Goal: Contribute content: Contribute content

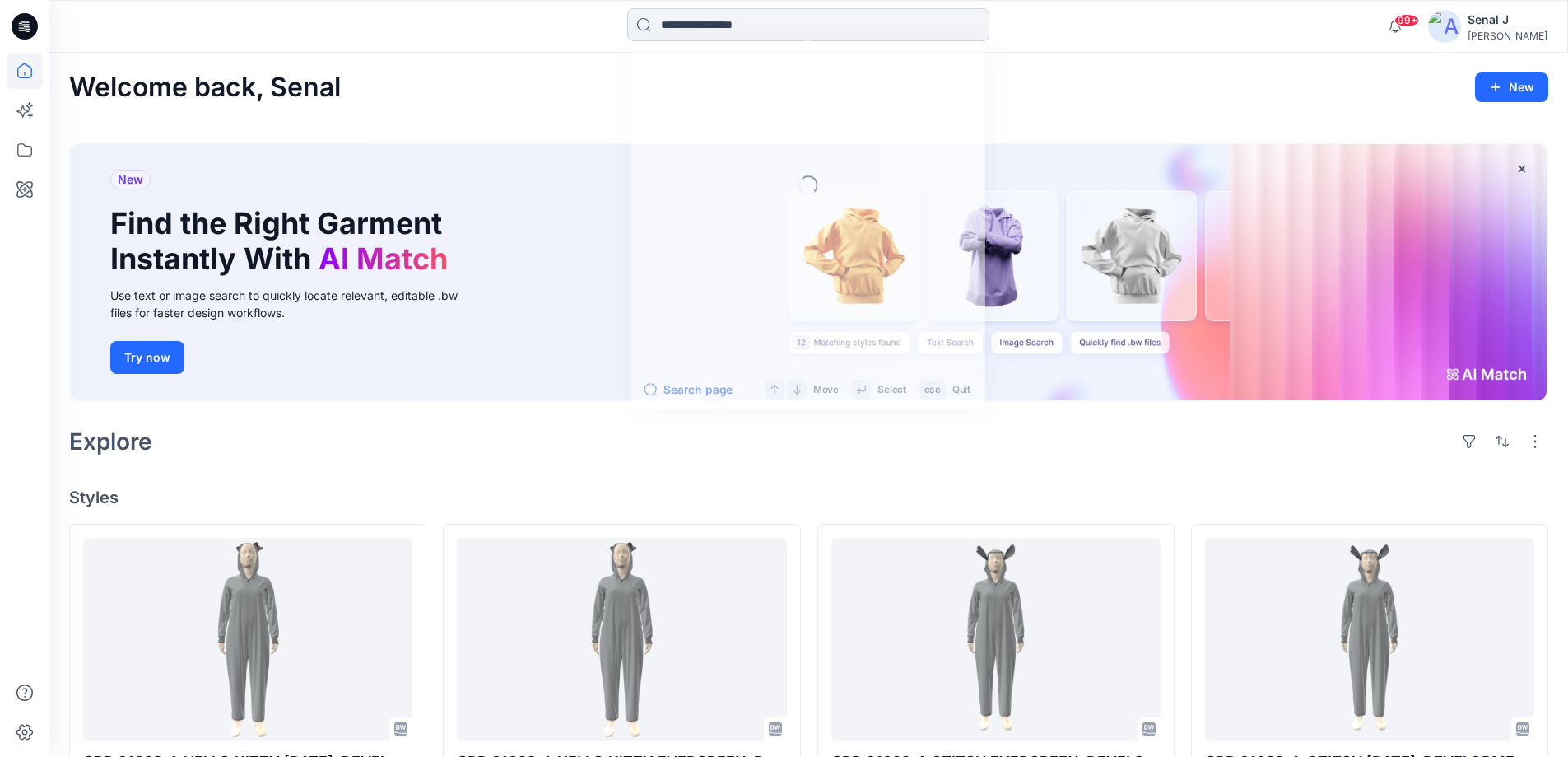
click at [672, 25] on input at bounding box center [808, 24] width 362 height 33
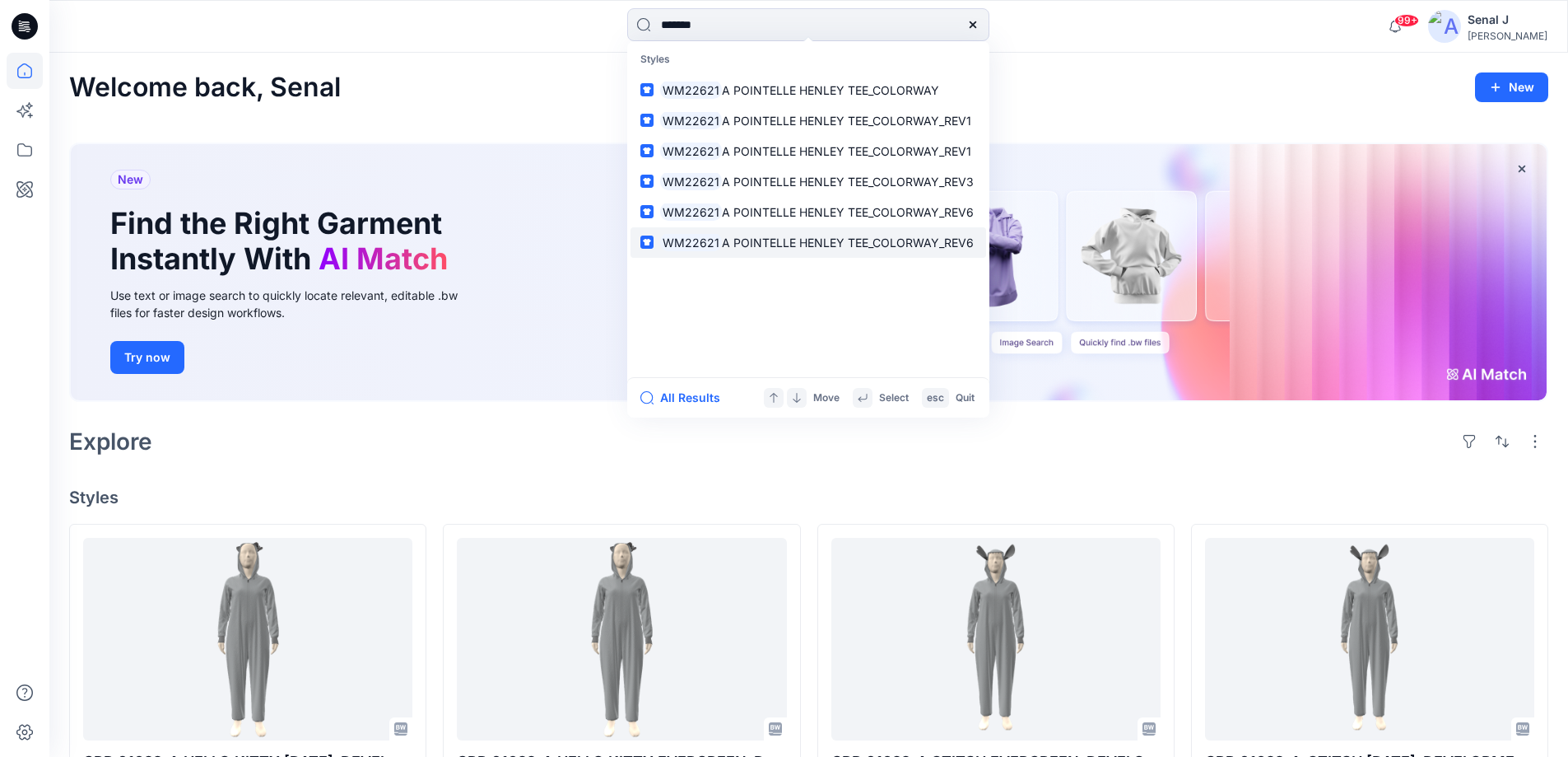
type input "*******"
click at [781, 244] on span "A POINTELLE HENLEY TEE_COLORWAY_REV6" at bounding box center [848, 242] width 252 height 14
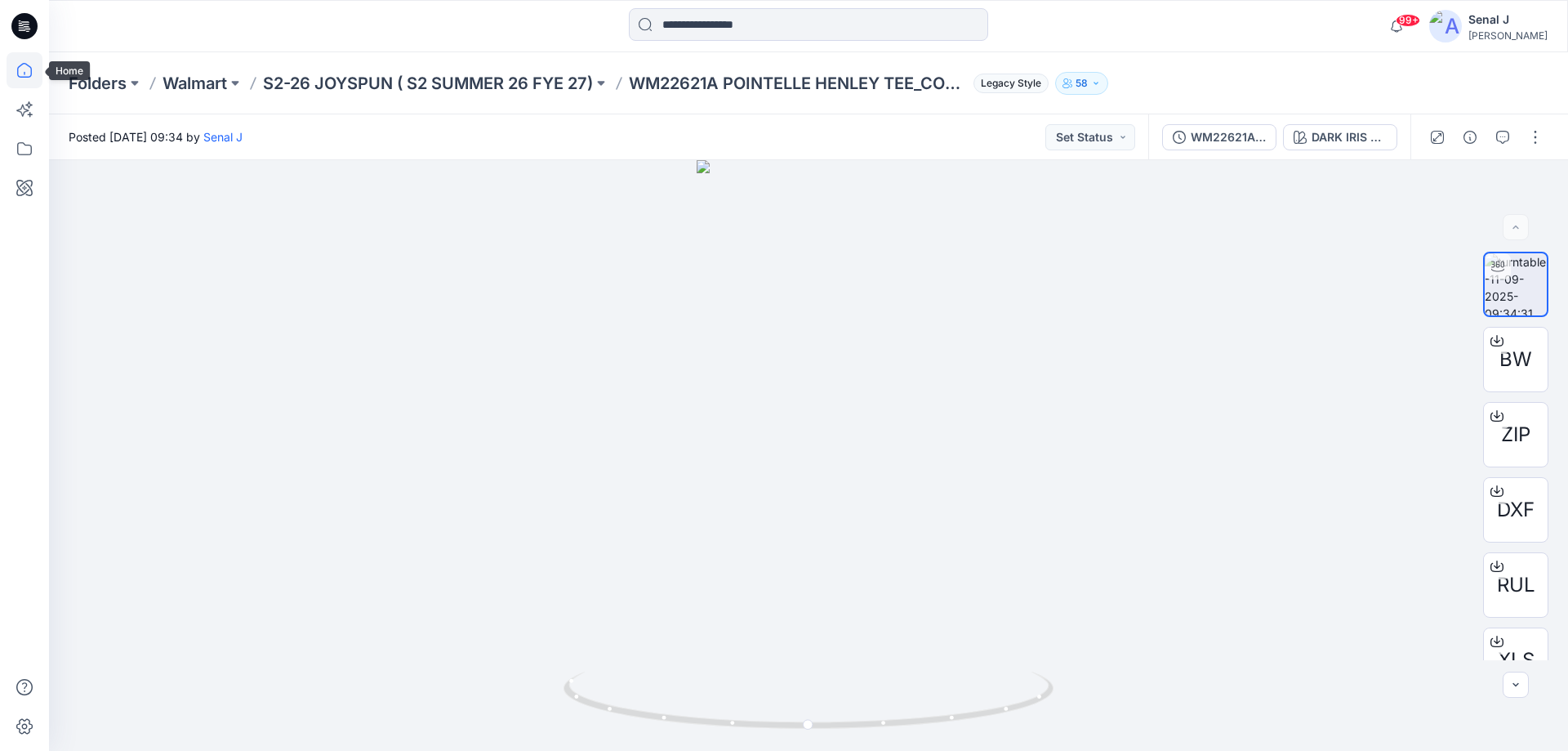
click at [26, 68] on icon at bounding box center [24, 70] width 36 height 36
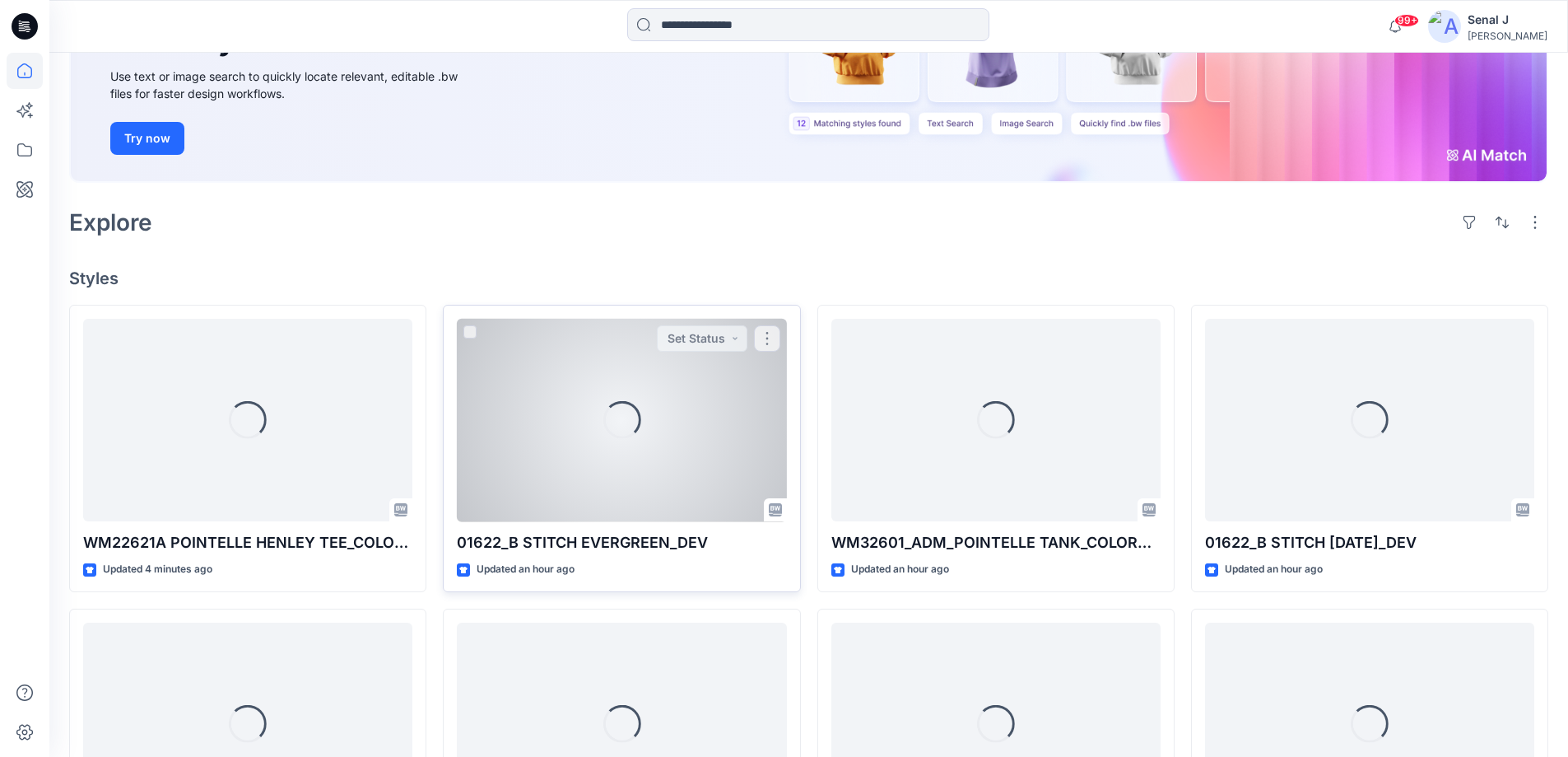
scroll to position [317, 0]
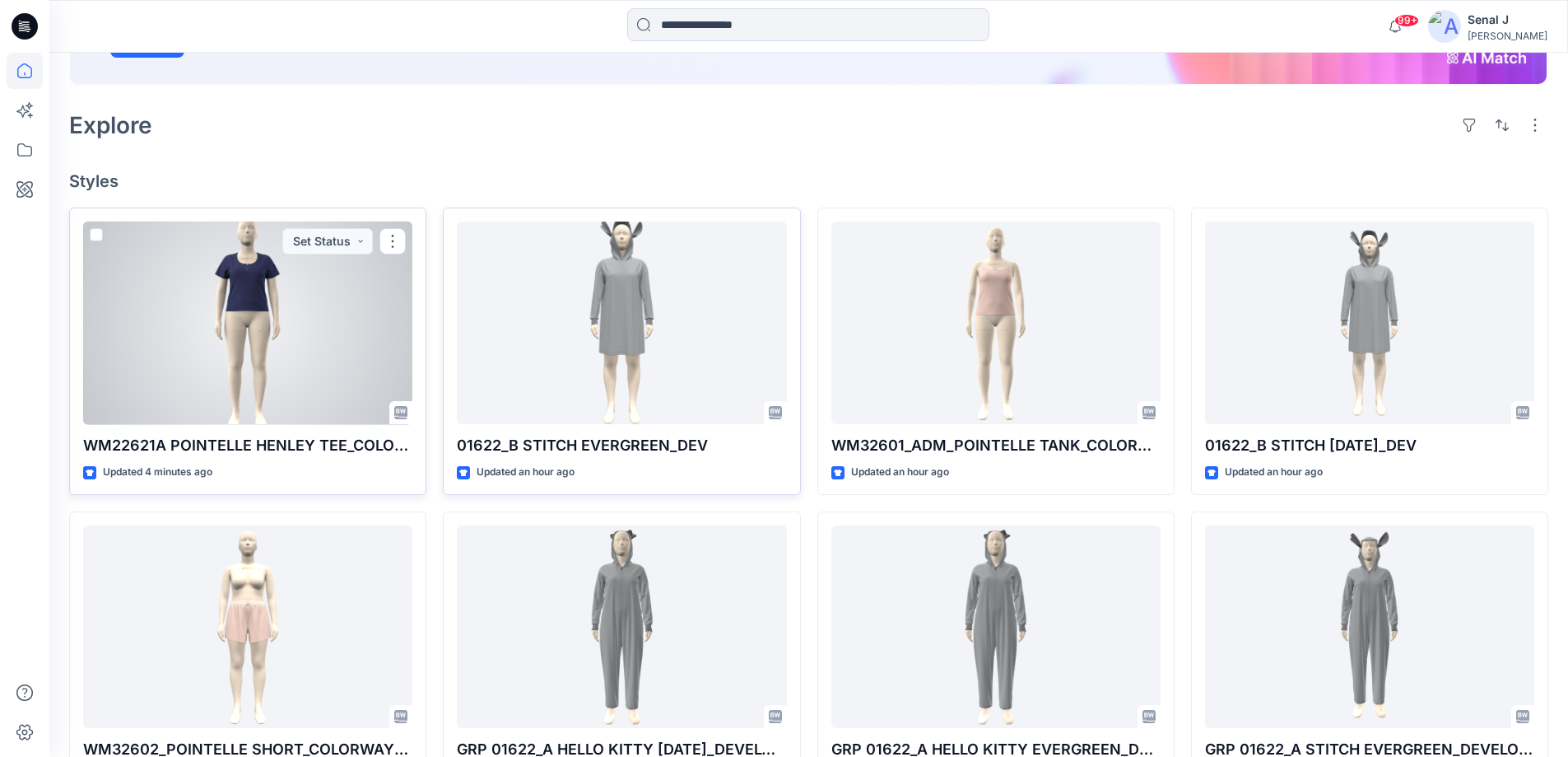
click at [258, 311] on div at bounding box center [248, 323] width 330 height 204
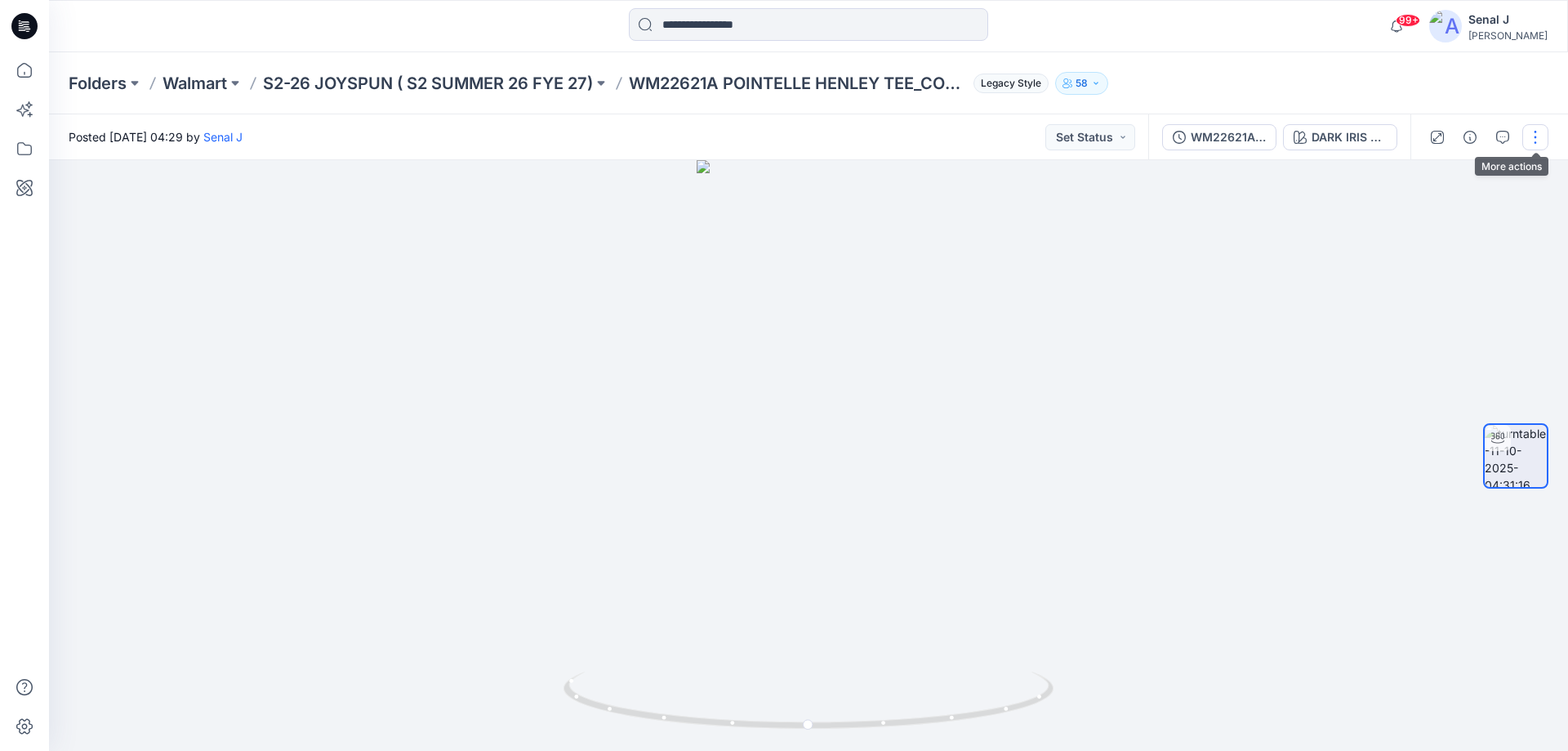
click at [1535, 136] on button "button" at bounding box center [1535, 137] width 26 height 26
click at [1452, 168] on button "Edit" at bounding box center [1466, 175] width 150 height 30
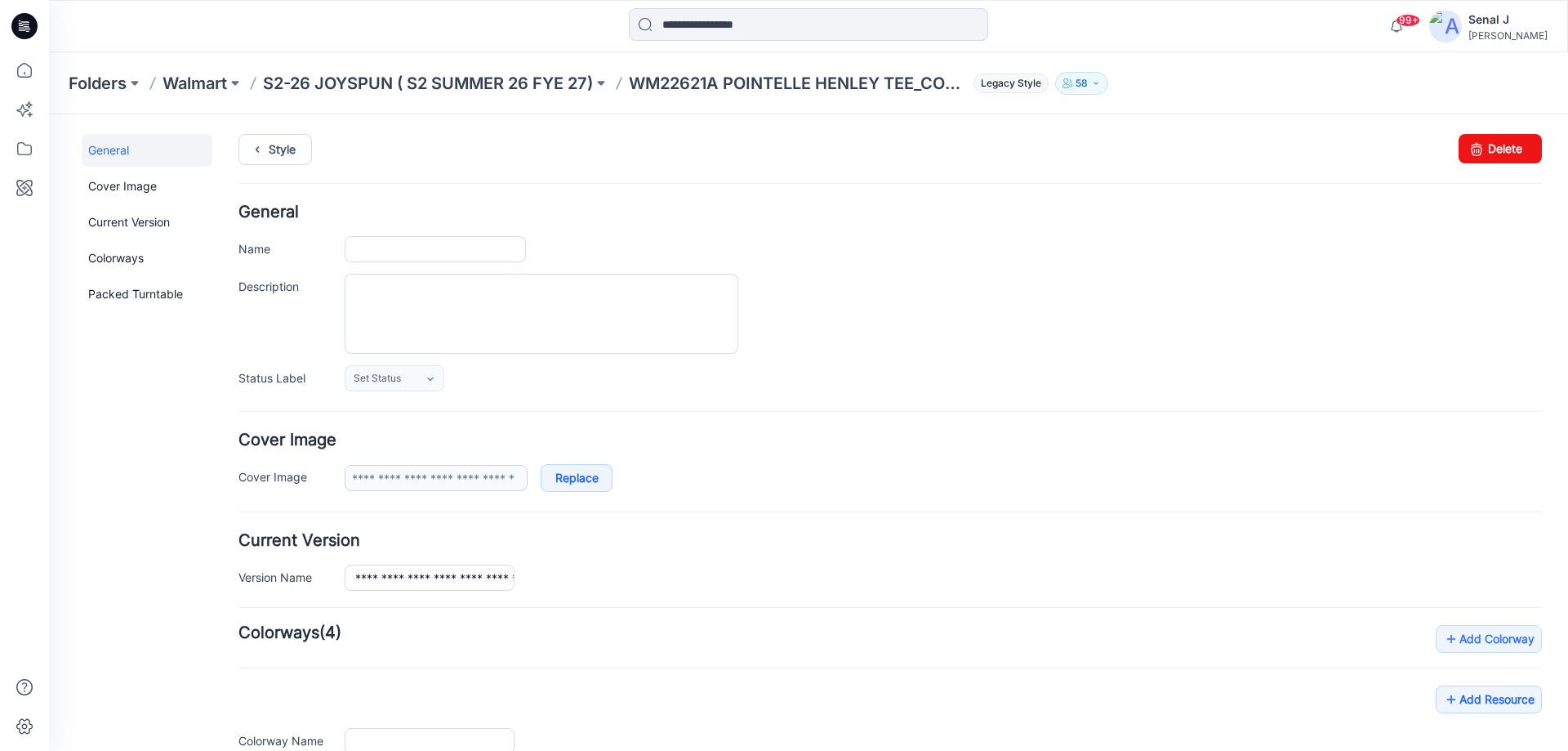
type input "**********"
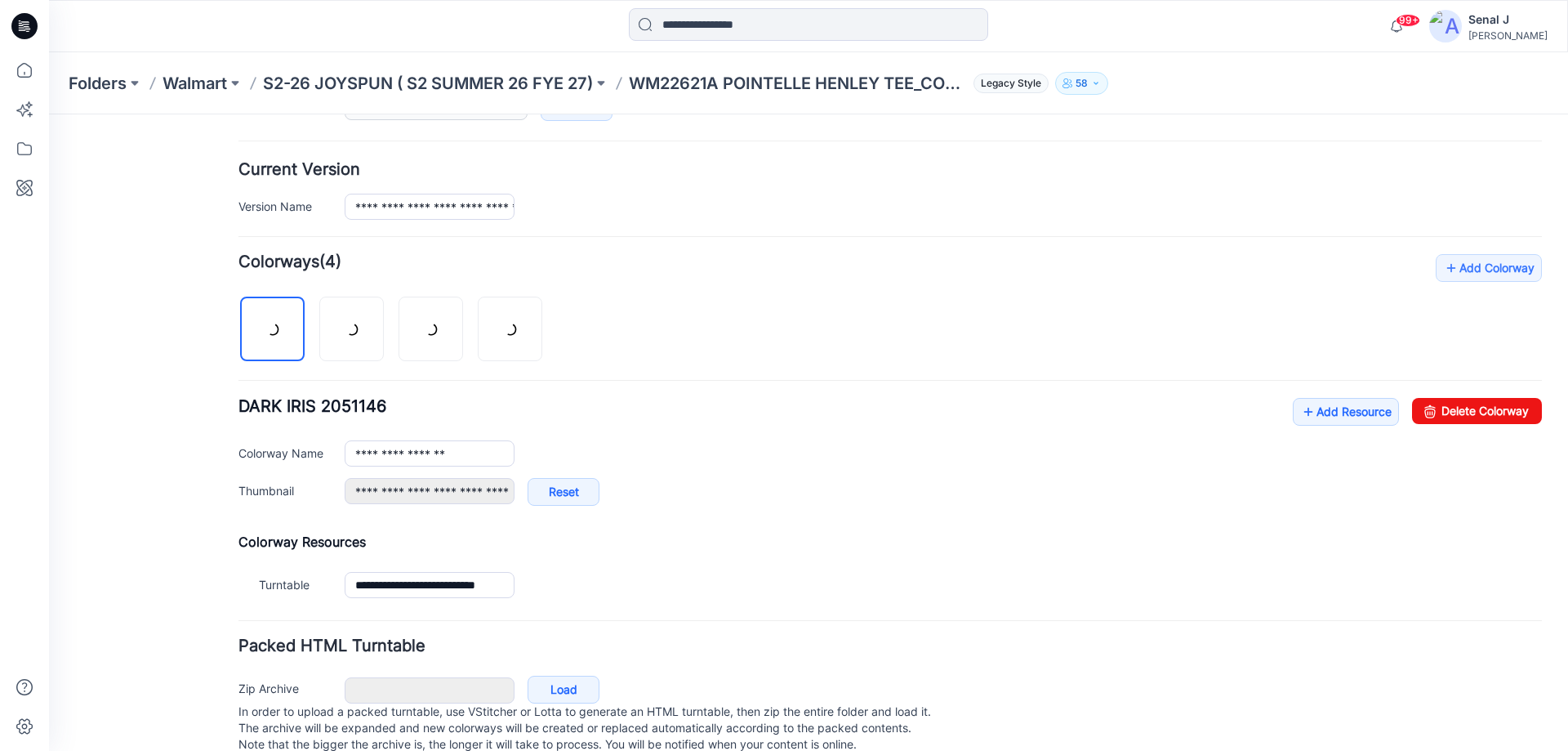
scroll to position [411, 0]
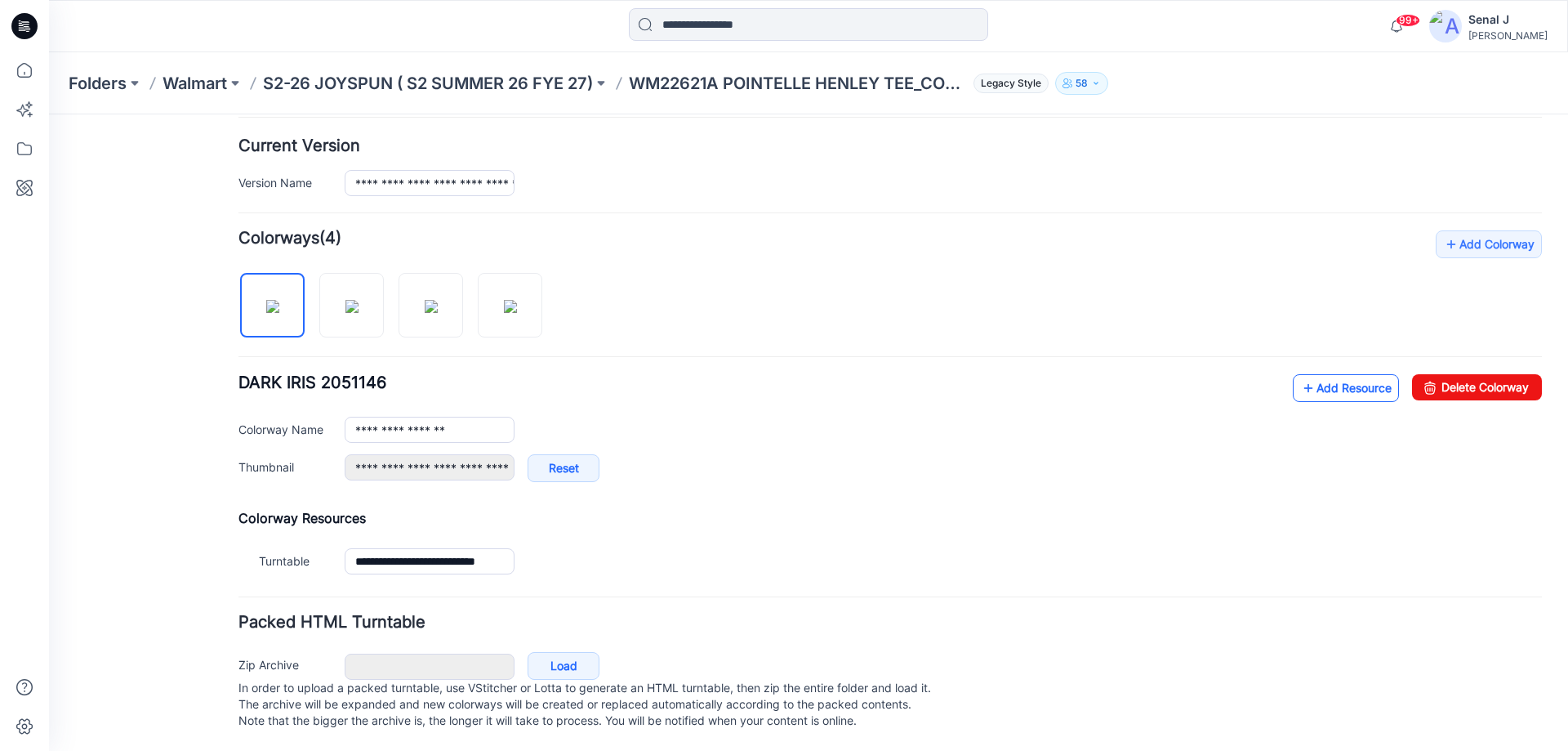
click at [1336, 374] on link "Add Resource" at bounding box center [1346, 388] width 106 height 28
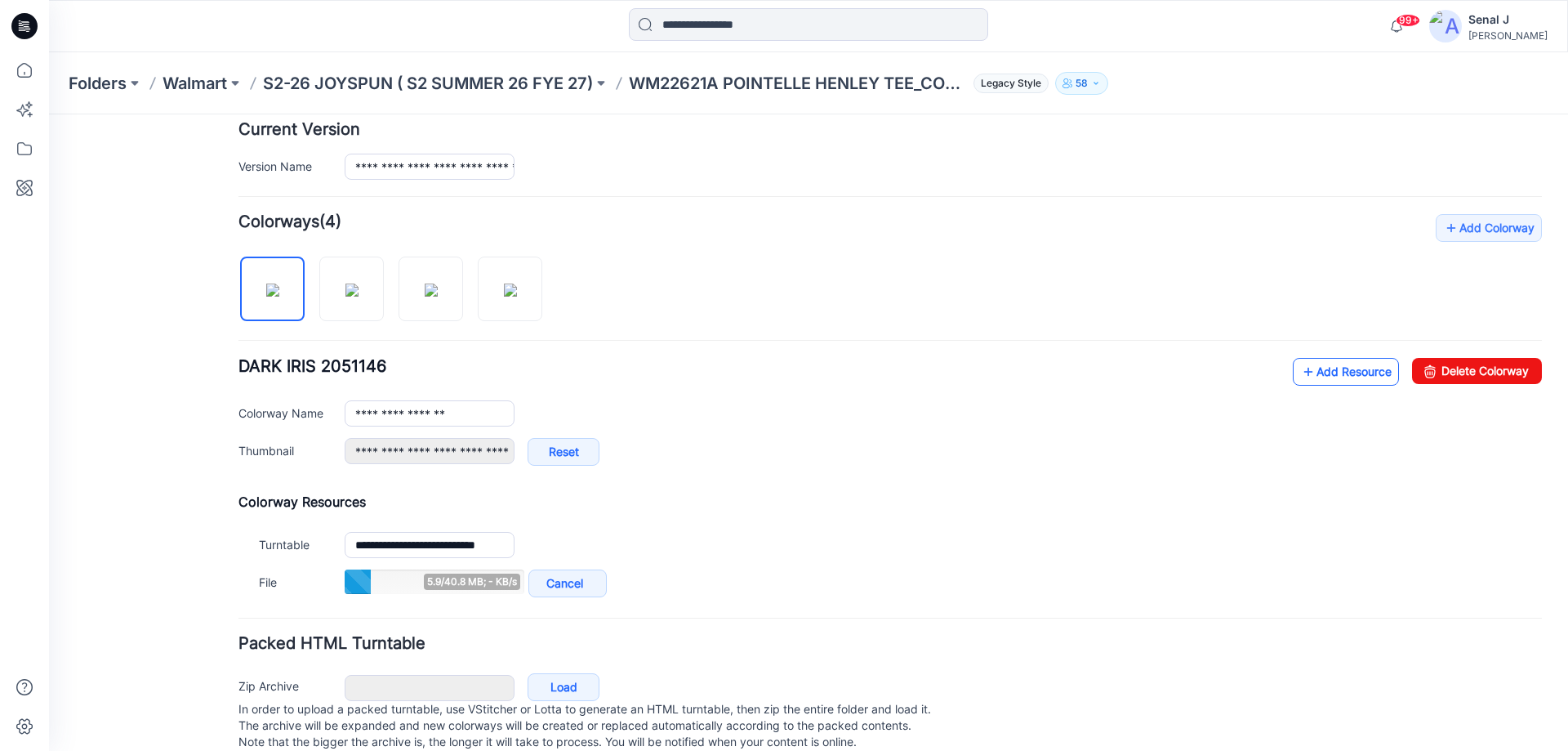
click at [1320, 367] on link "Add Resource" at bounding box center [1346, 372] width 106 height 28
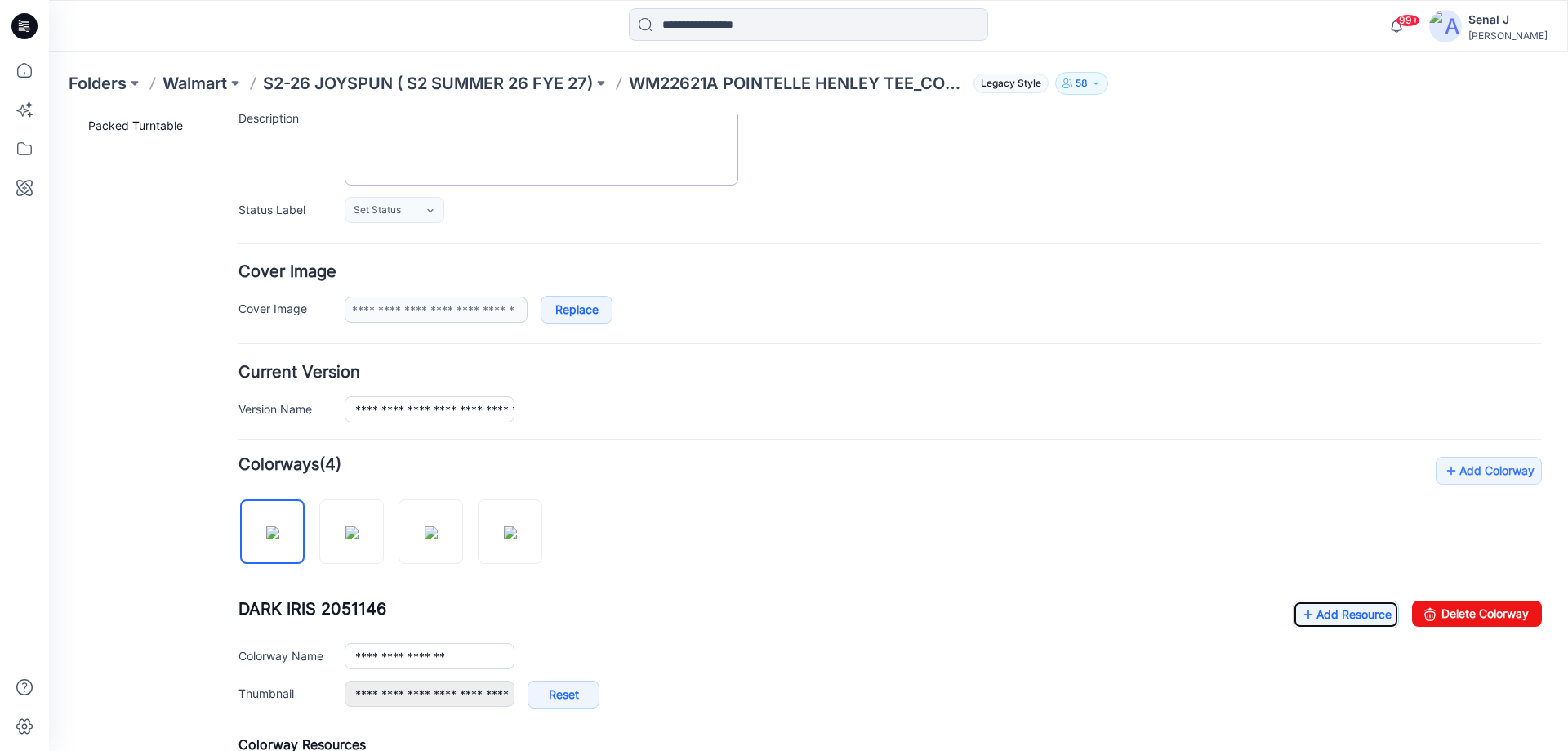
scroll to position [0, 0]
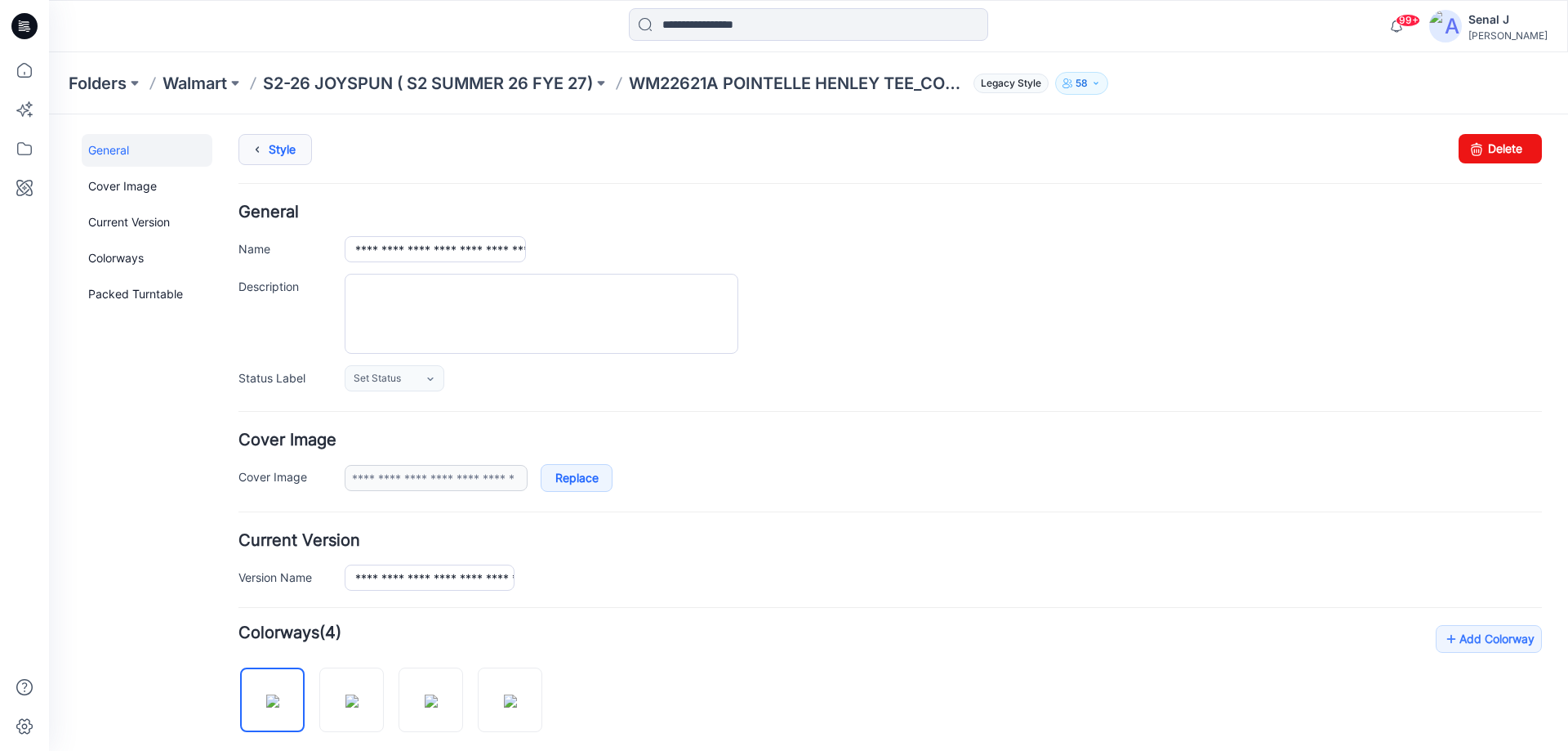
click at [268, 154] on link "Style" at bounding box center [275, 149] width 74 height 31
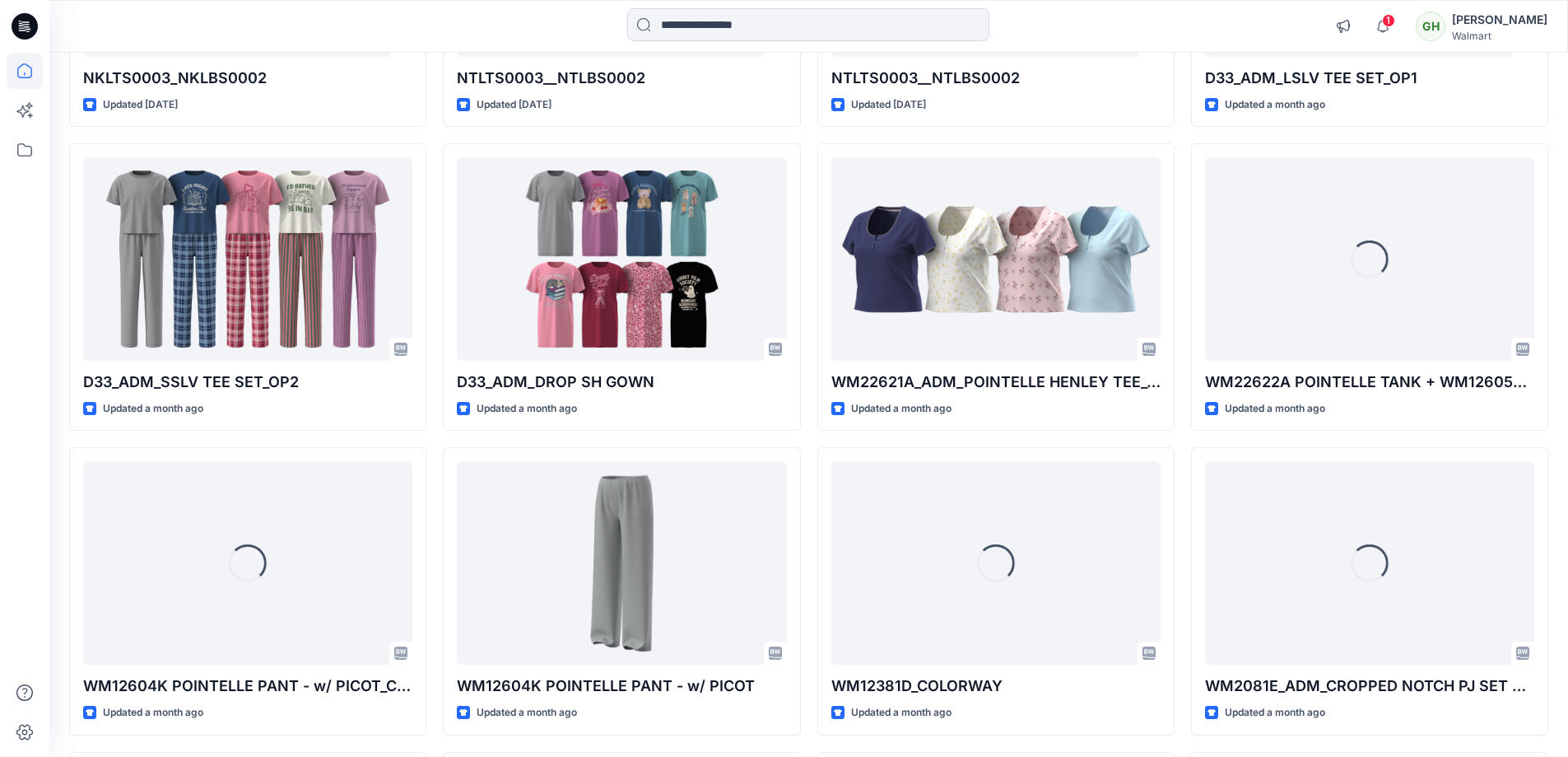
scroll to position [9281, 0]
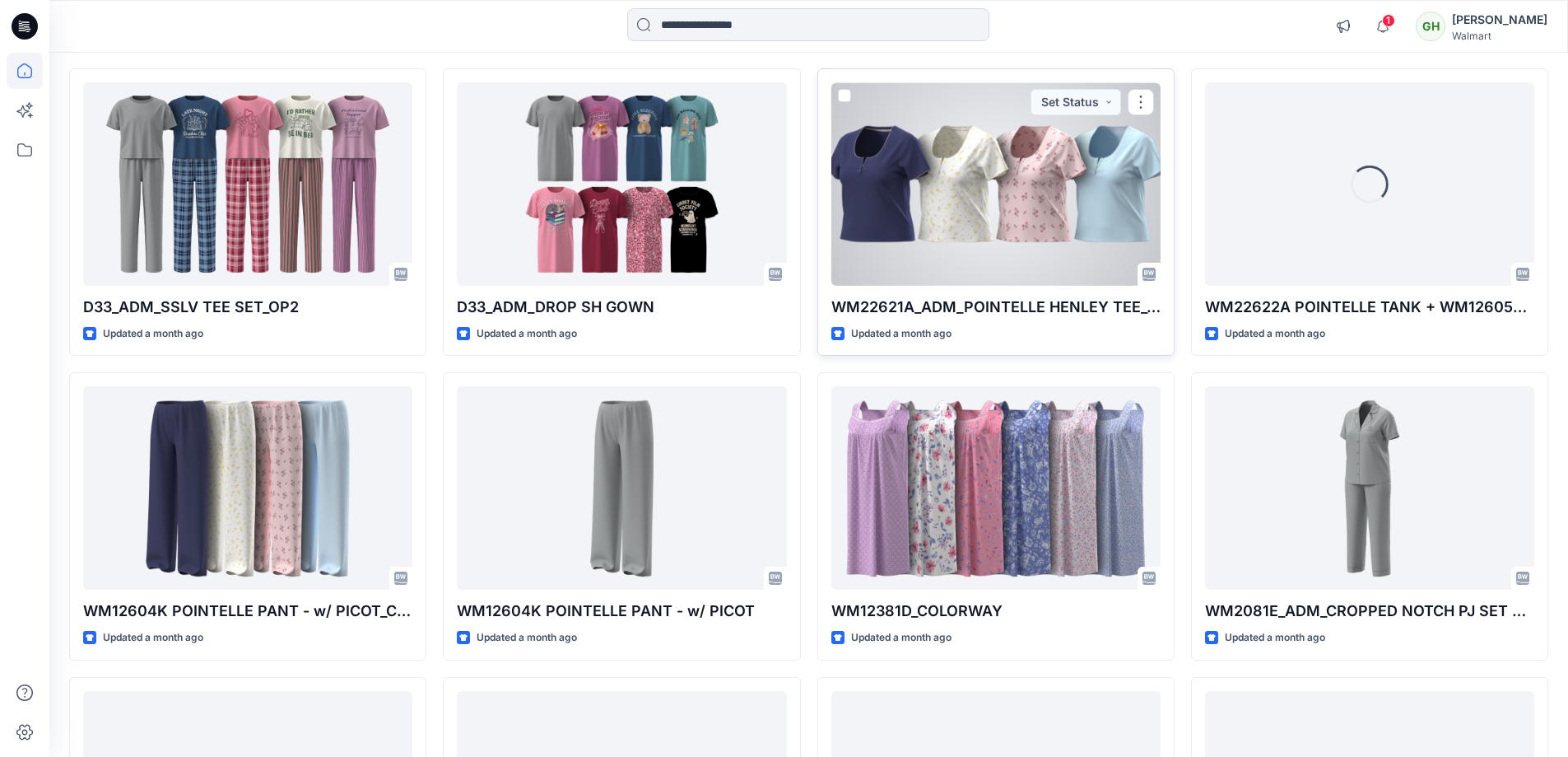
click at [947, 182] on div at bounding box center [995, 184] width 330 height 204
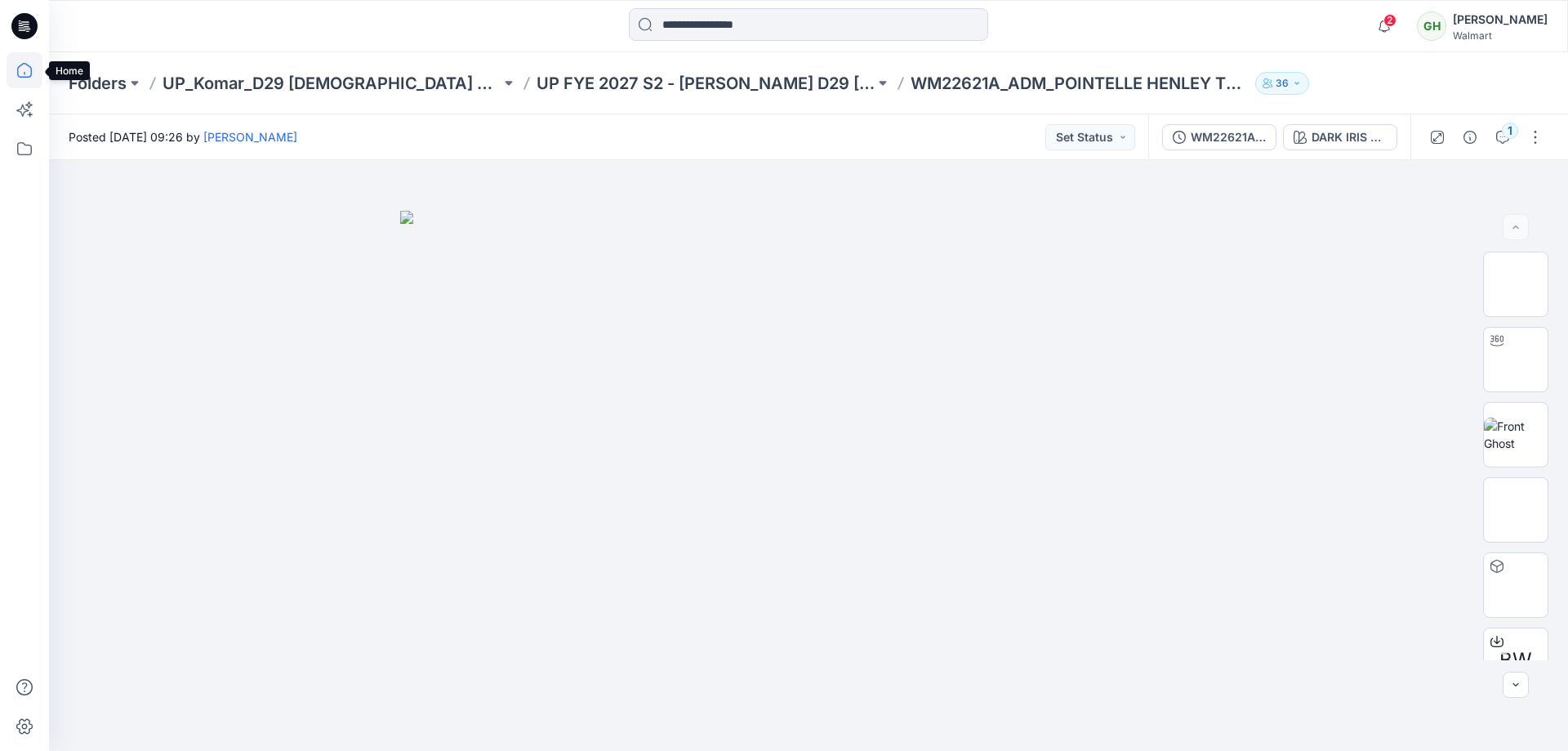
click at [23, 70] on icon at bounding box center [24, 70] width 36 height 36
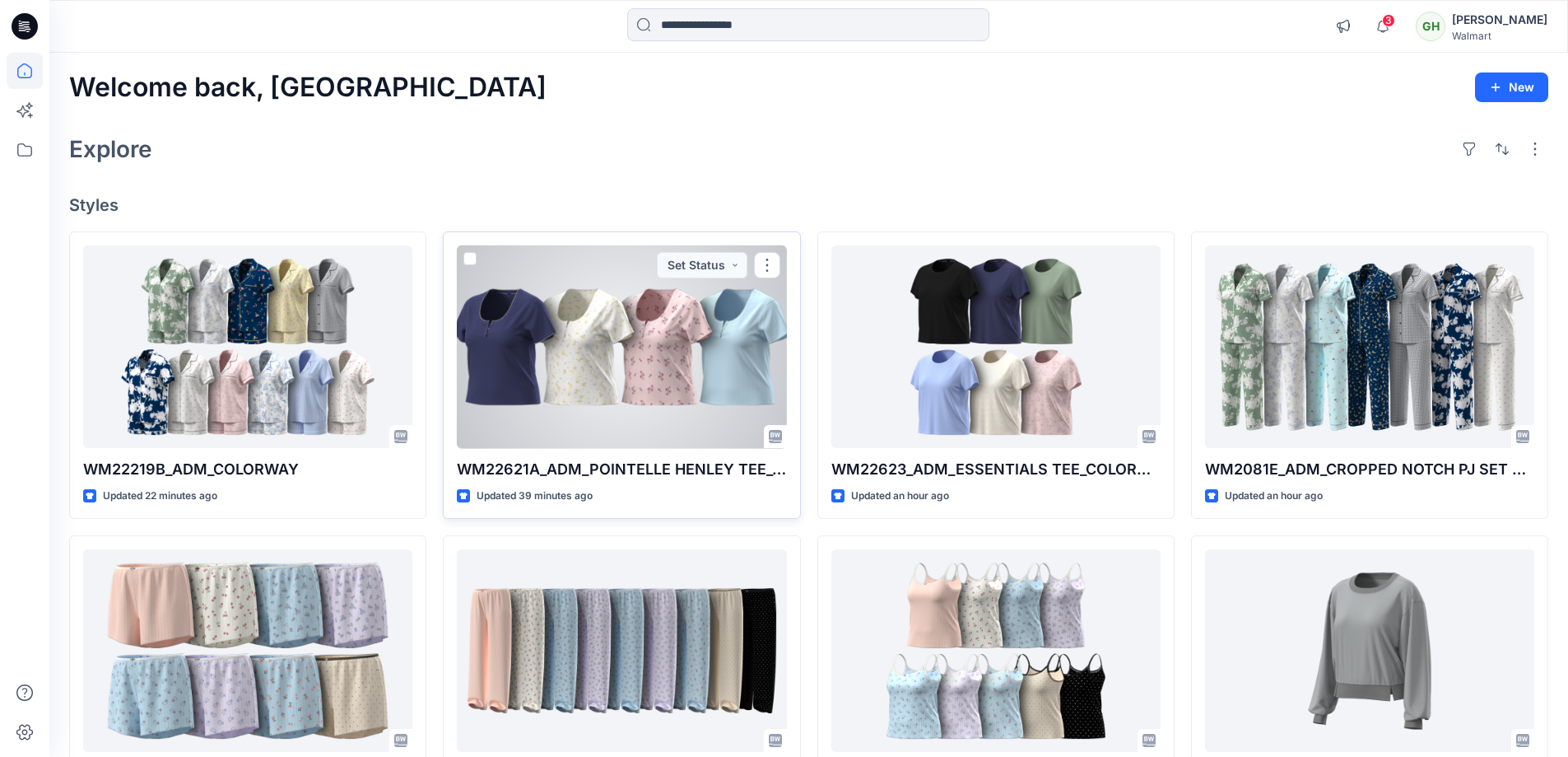
click at [665, 339] on div at bounding box center [622, 347] width 330 height 204
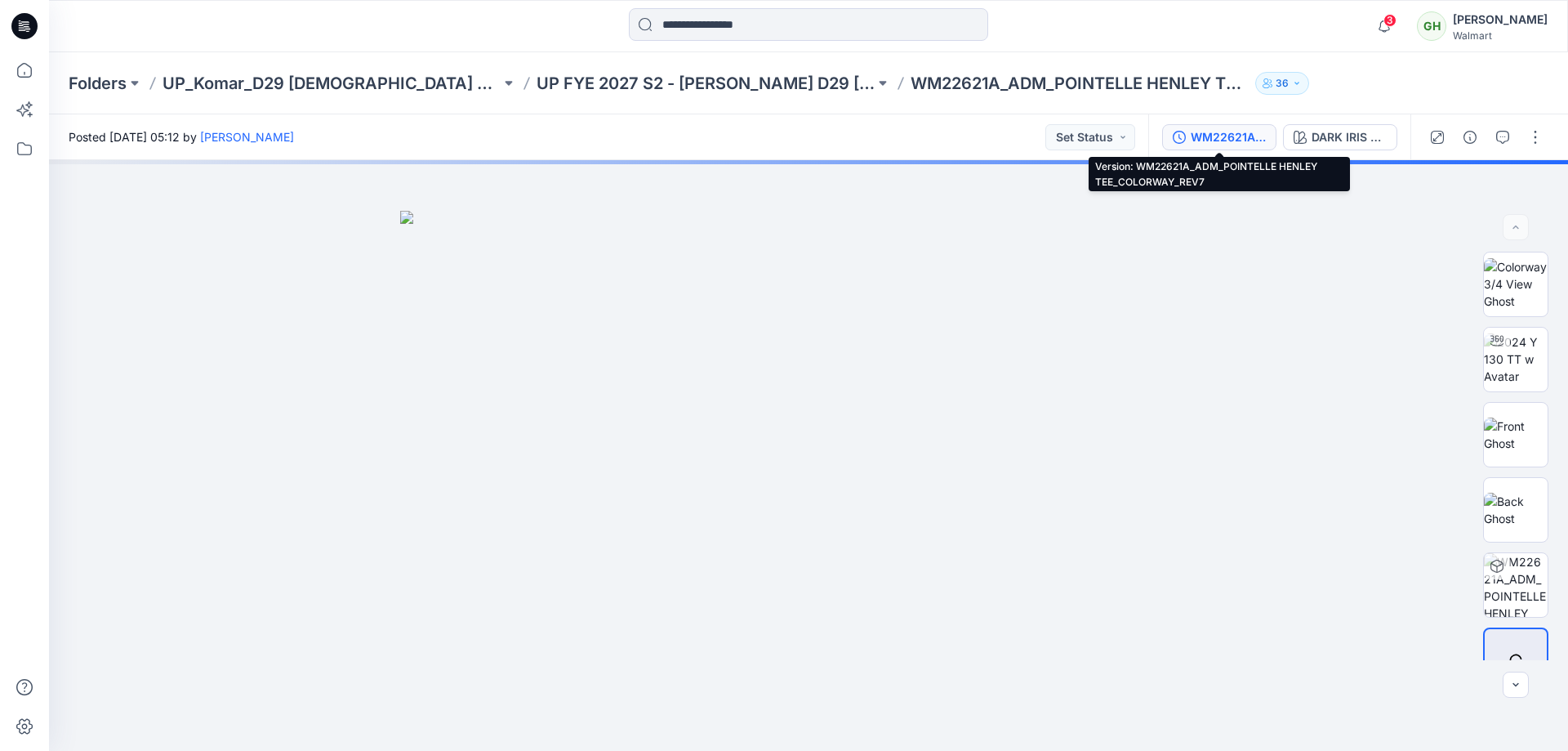
click at [1219, 136] on div "WM22621A_ADM_POINTELLE HENLEY TEE_COLORWAY_REV7" at bounding box center [1228, 137] width 75 height 18
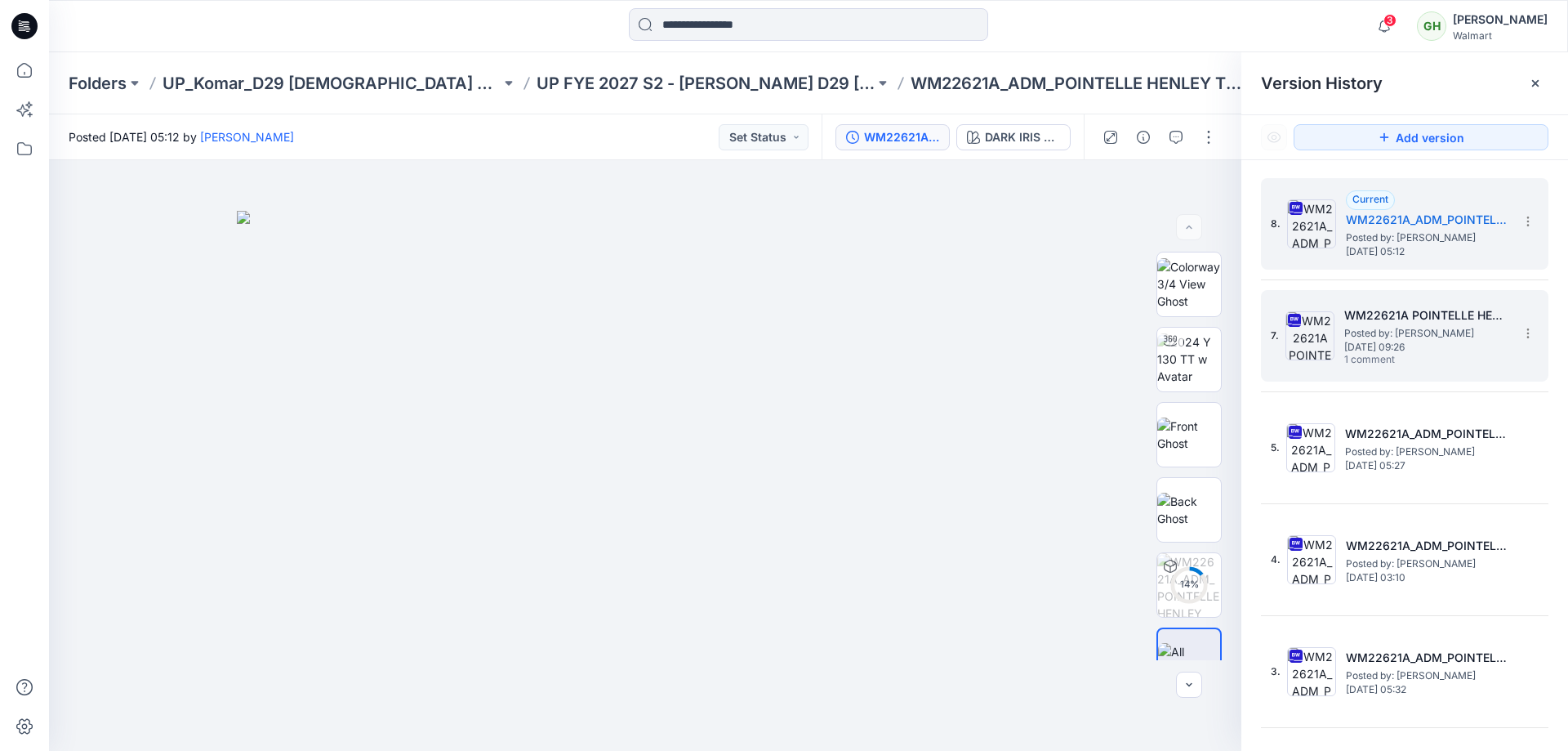
click at [1407, 348] on span "[DATE] 09:26" at bounding box center [1425, 347] width 163 height 11
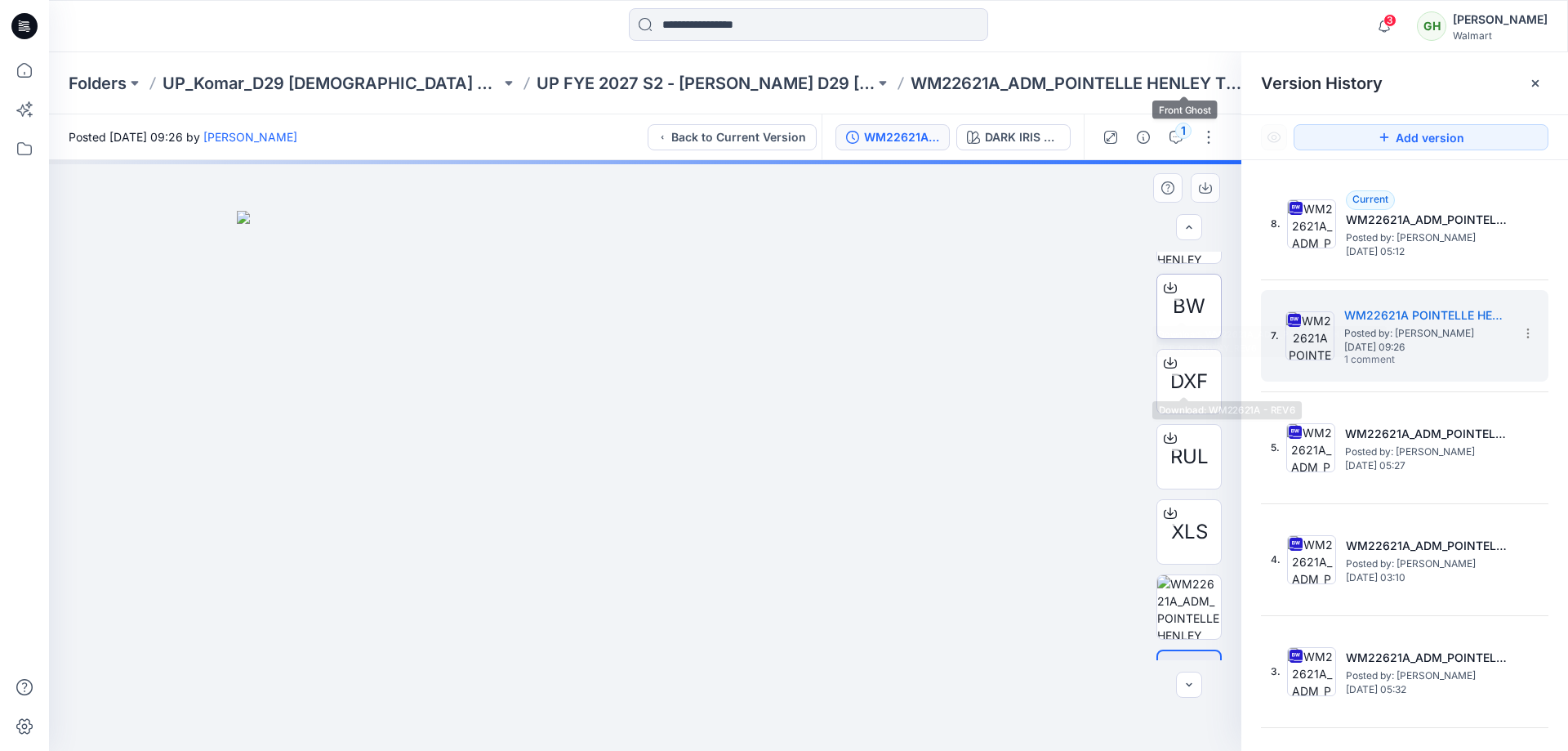
scroll to position [408, 0]
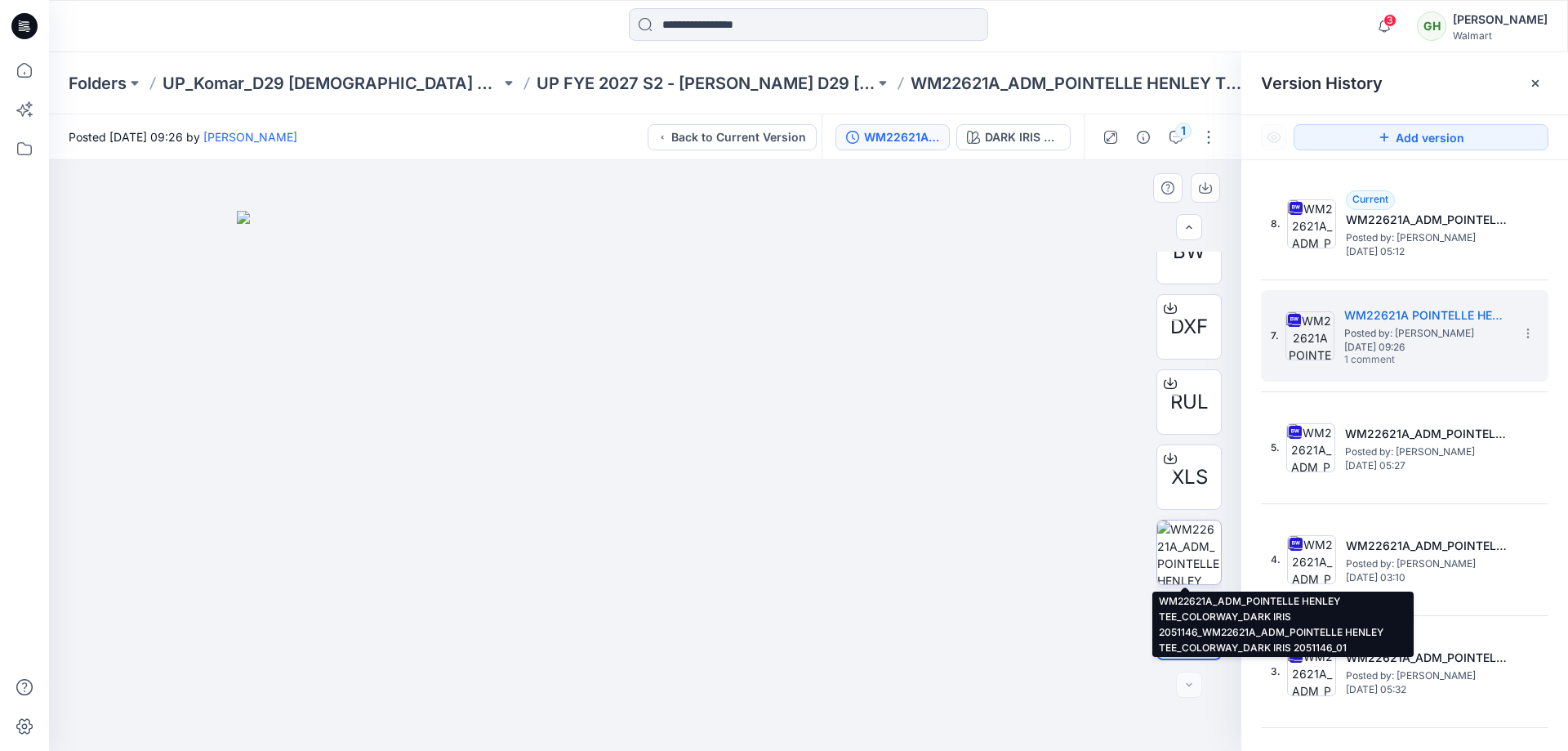
click at [1185, 531] on img at bounding box center [1189, 552] width 63 height 63
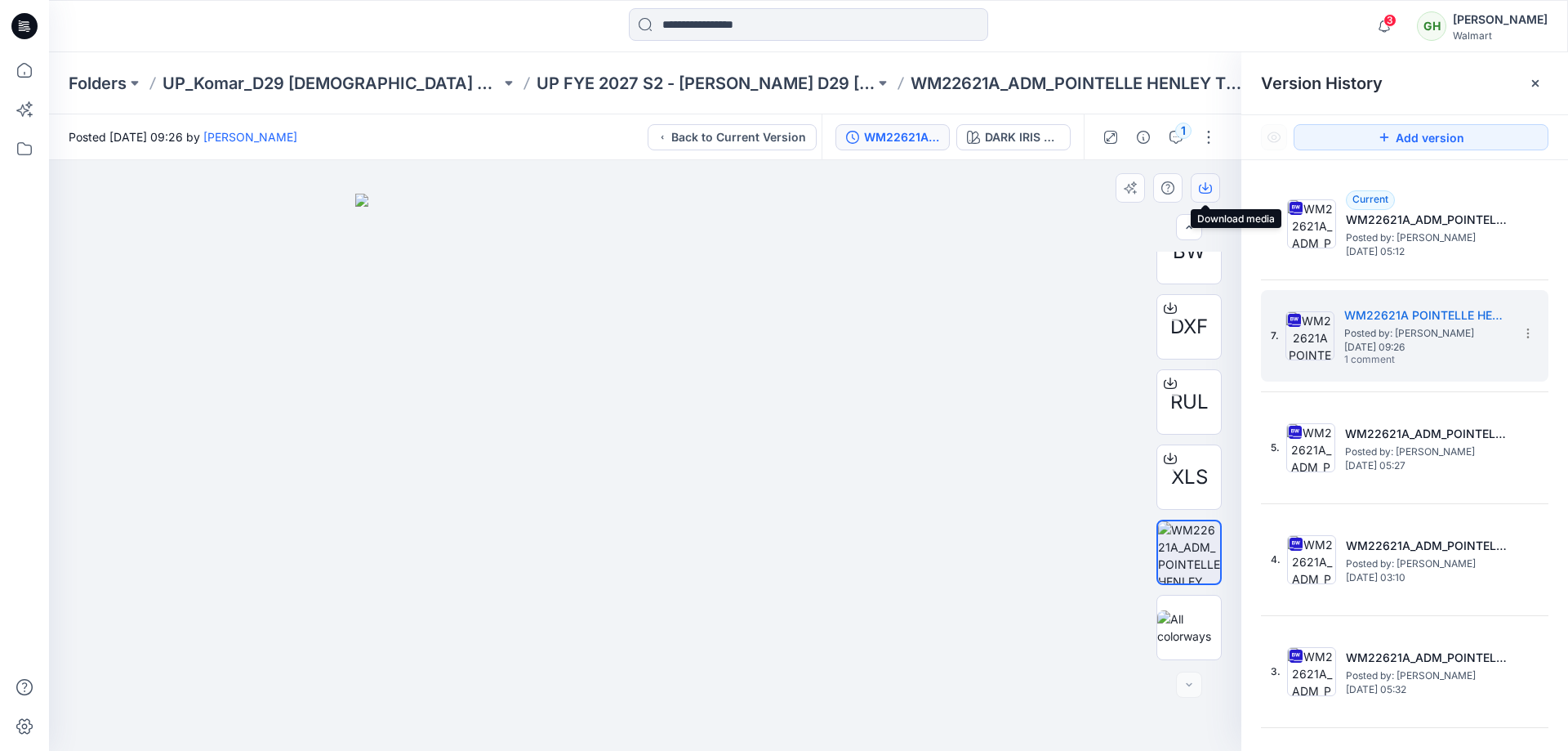
click at [1203, 188] on icon "button" at bounding box center [1206, 188] width 13 height 13
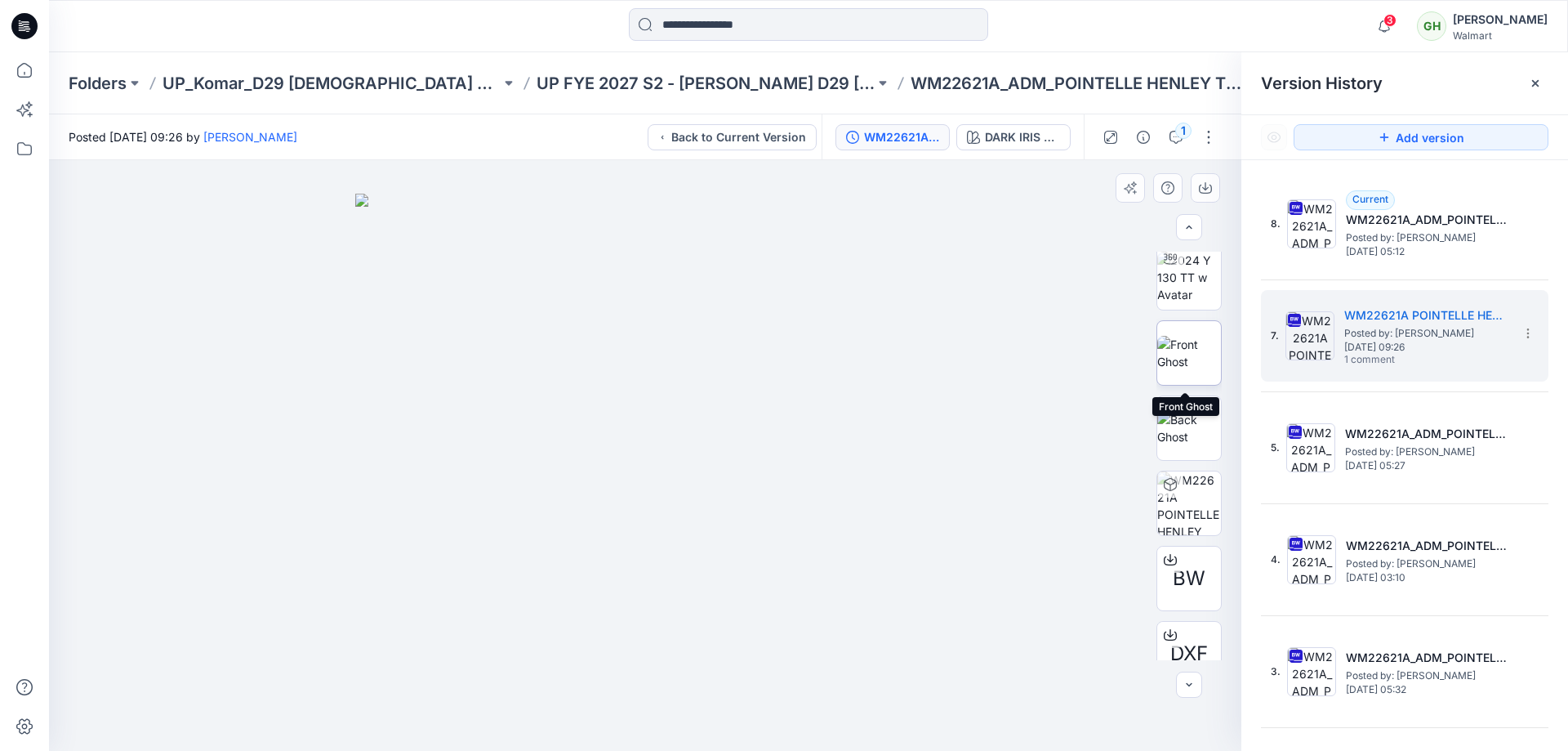
scroll to position [0, 0]
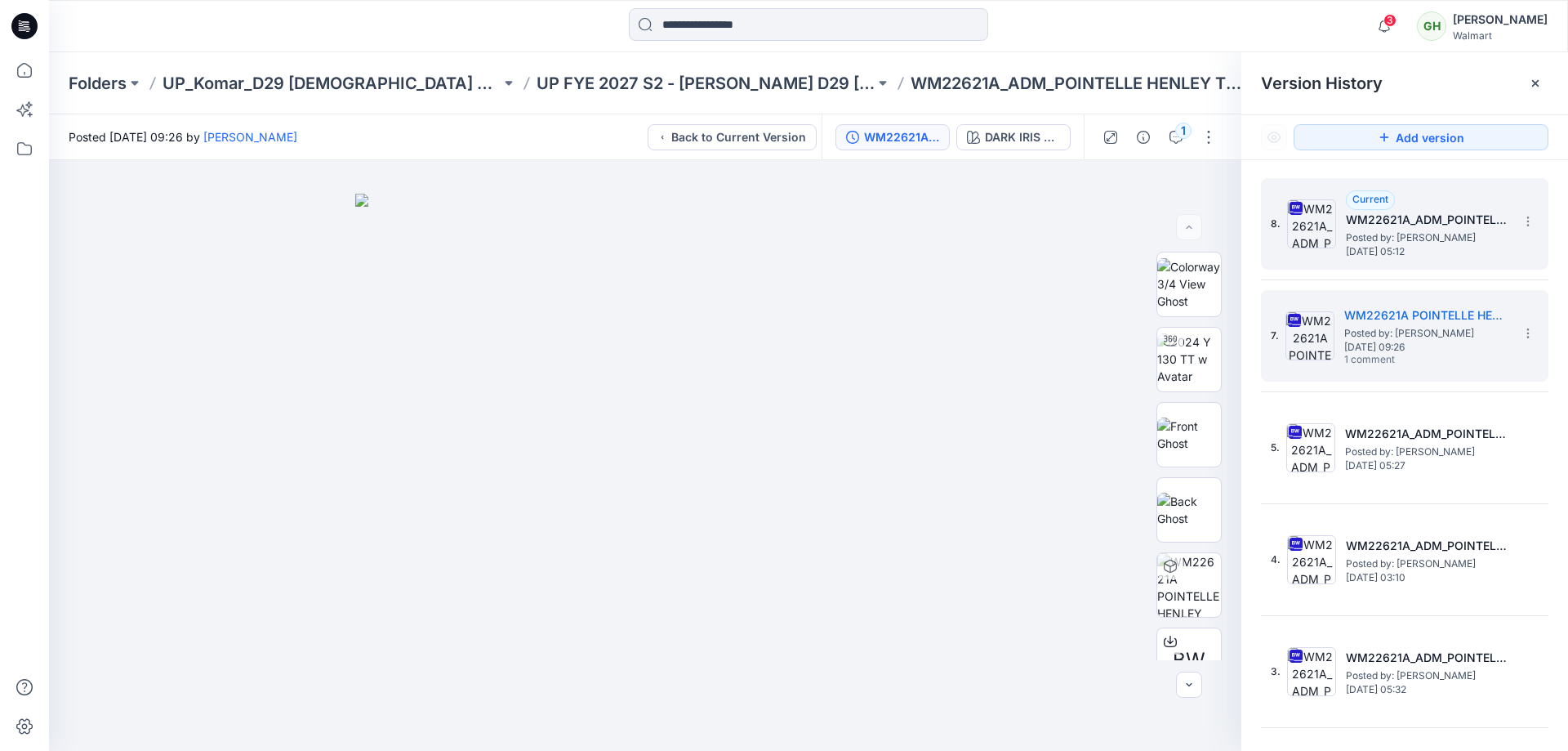
click at [1422, 251] on span "[DATE] 05:12" at bounding box center [1427, 252] width 163 height 11
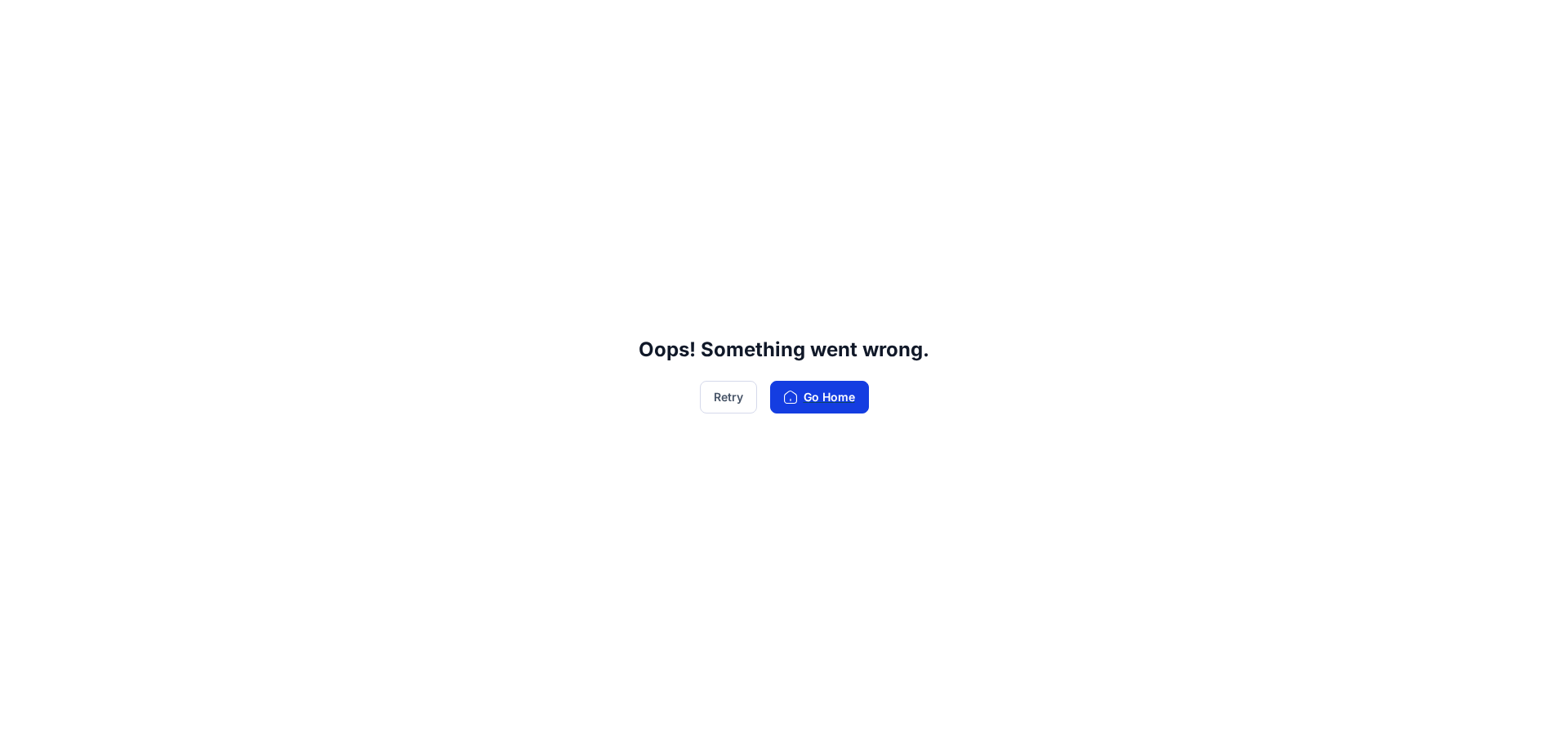
click at [838, 398] on button "Go Home" at bounding box center [820, 397] width 99 height 33
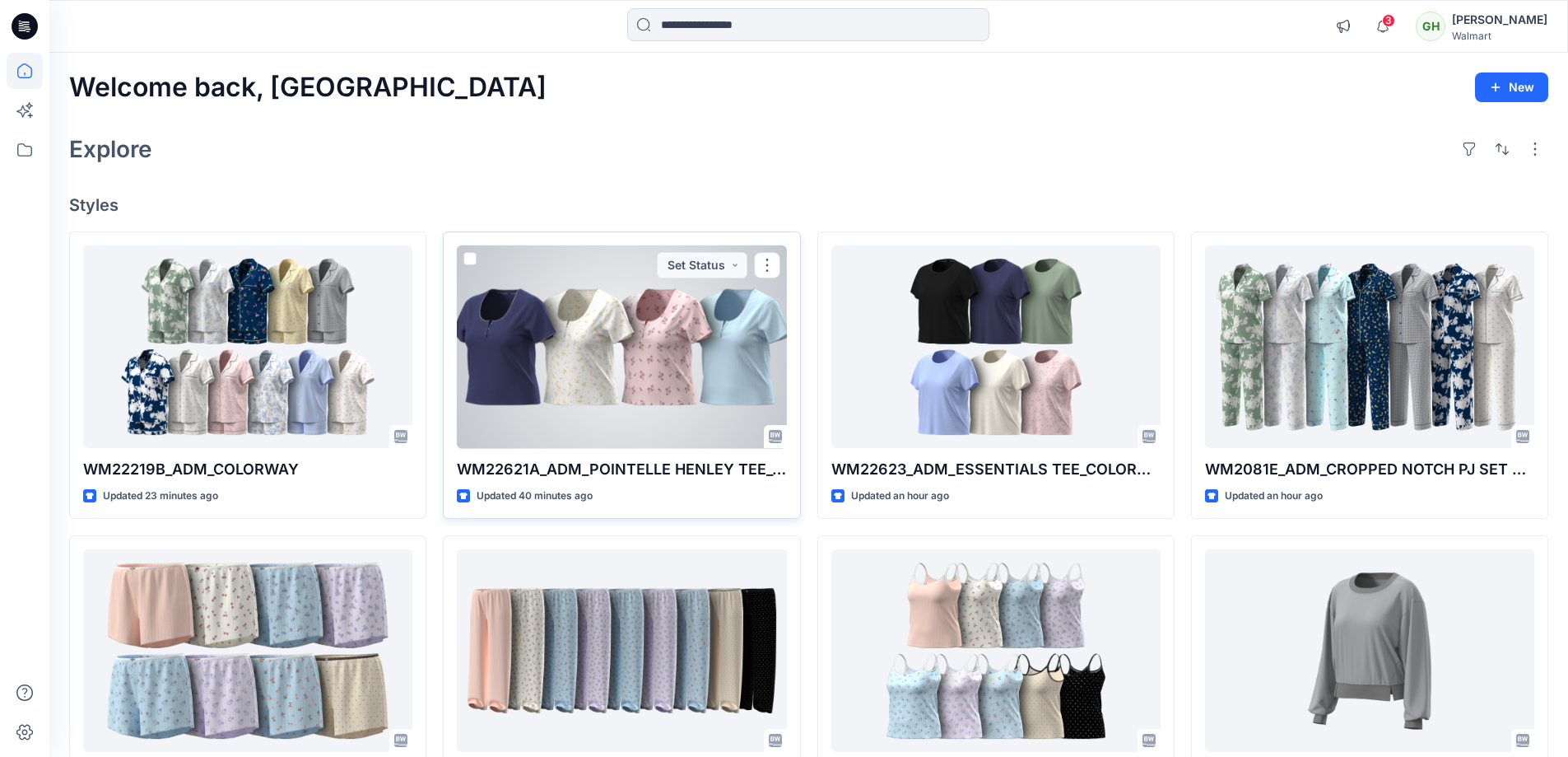
click at [597, 345] on div at bounding box center [622, 347] width 330 height 204
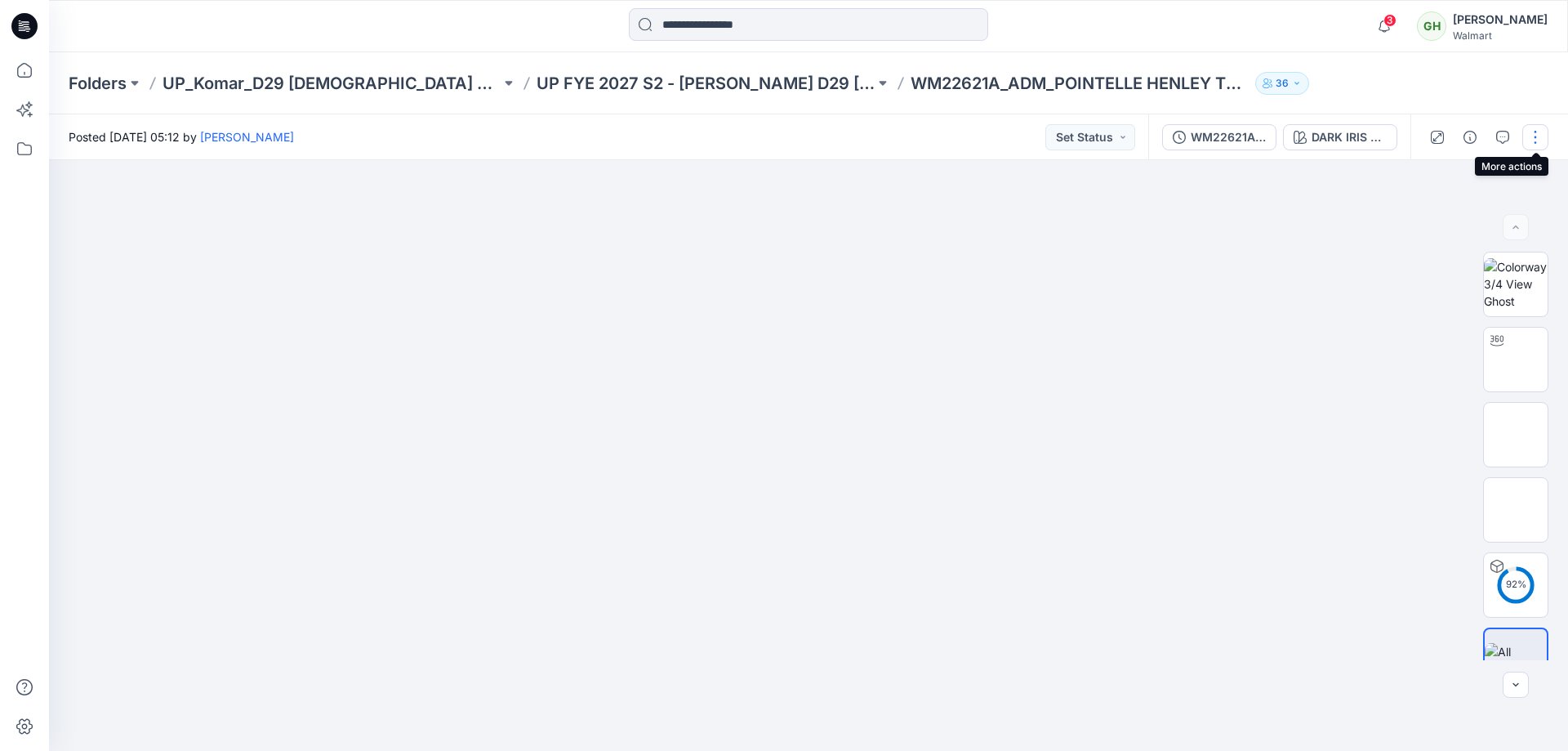
click at [1535, 138] on button "button" at bounding box center [1535, 137] width 26 height 26
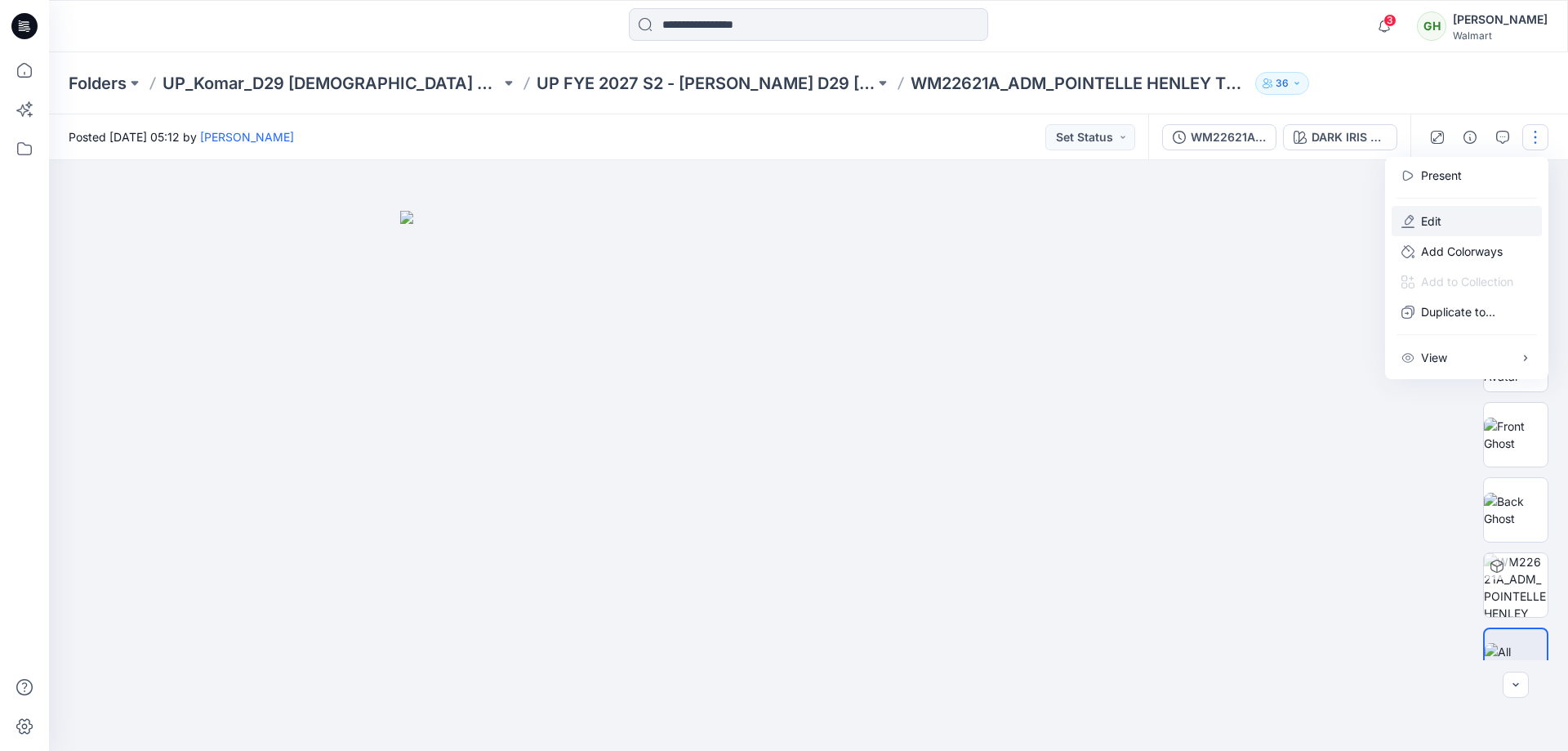
click at [1446, 216] on button "Edit" at bounding box center [1466, 221] width 150 height 30
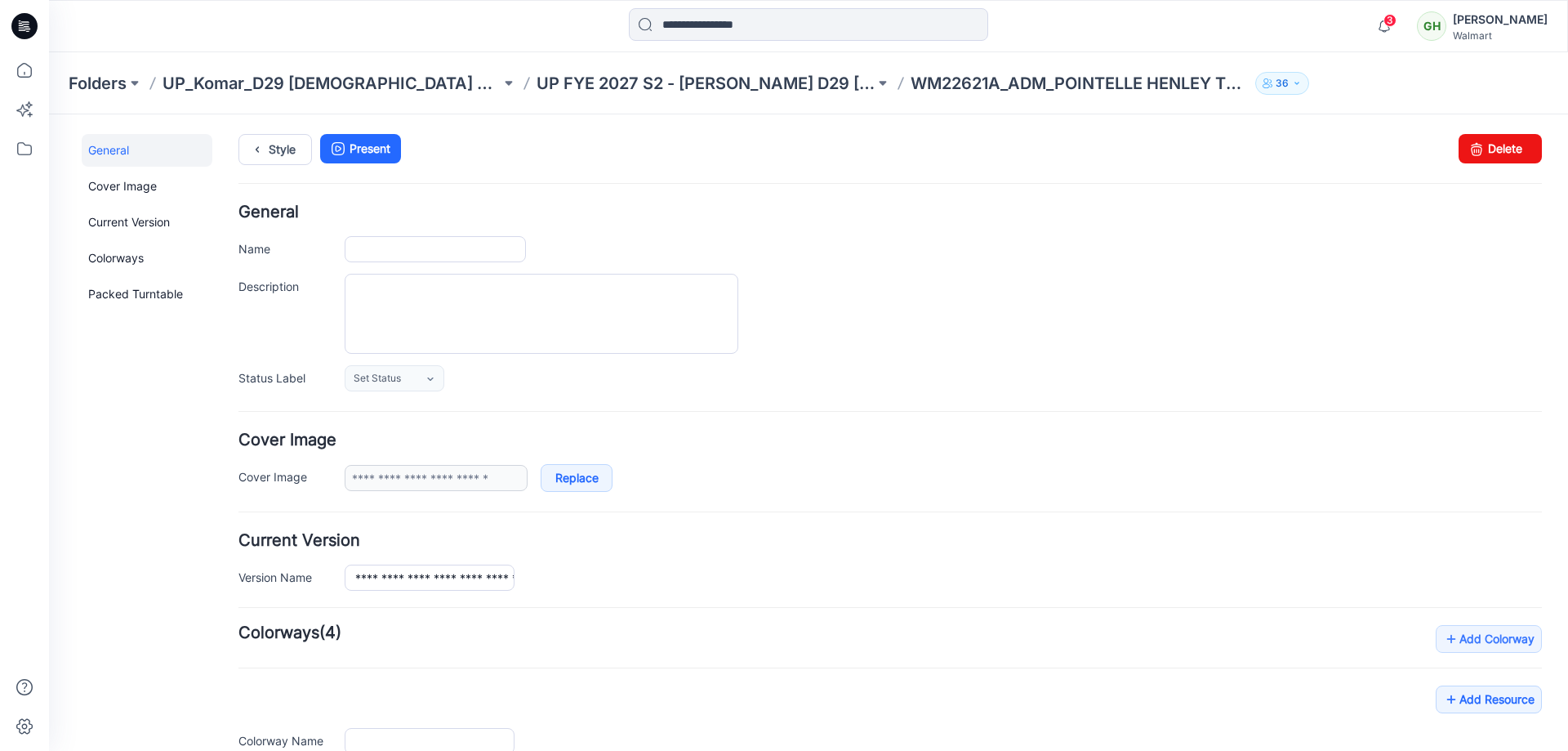
type input "**********"
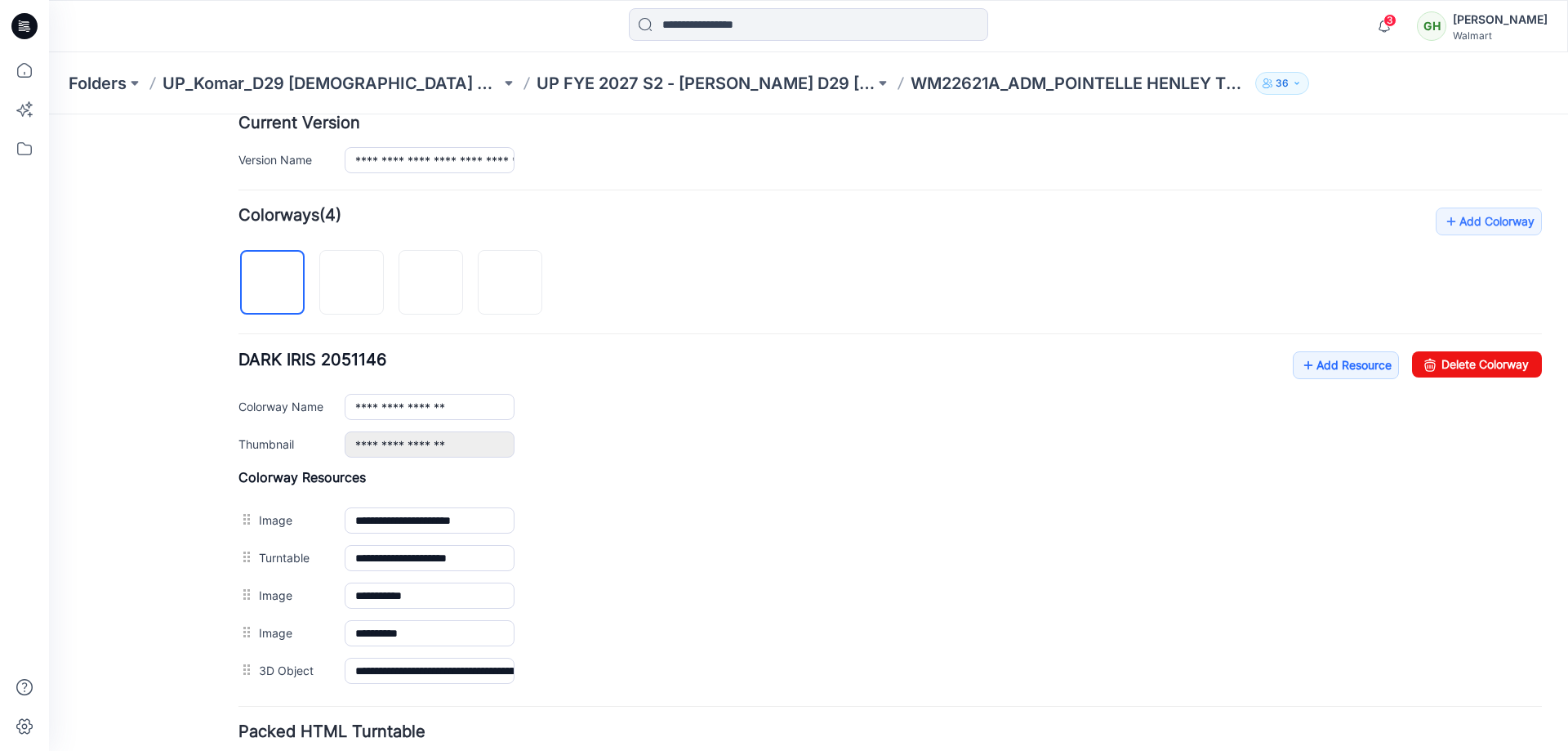
scroll to position [543, 0]
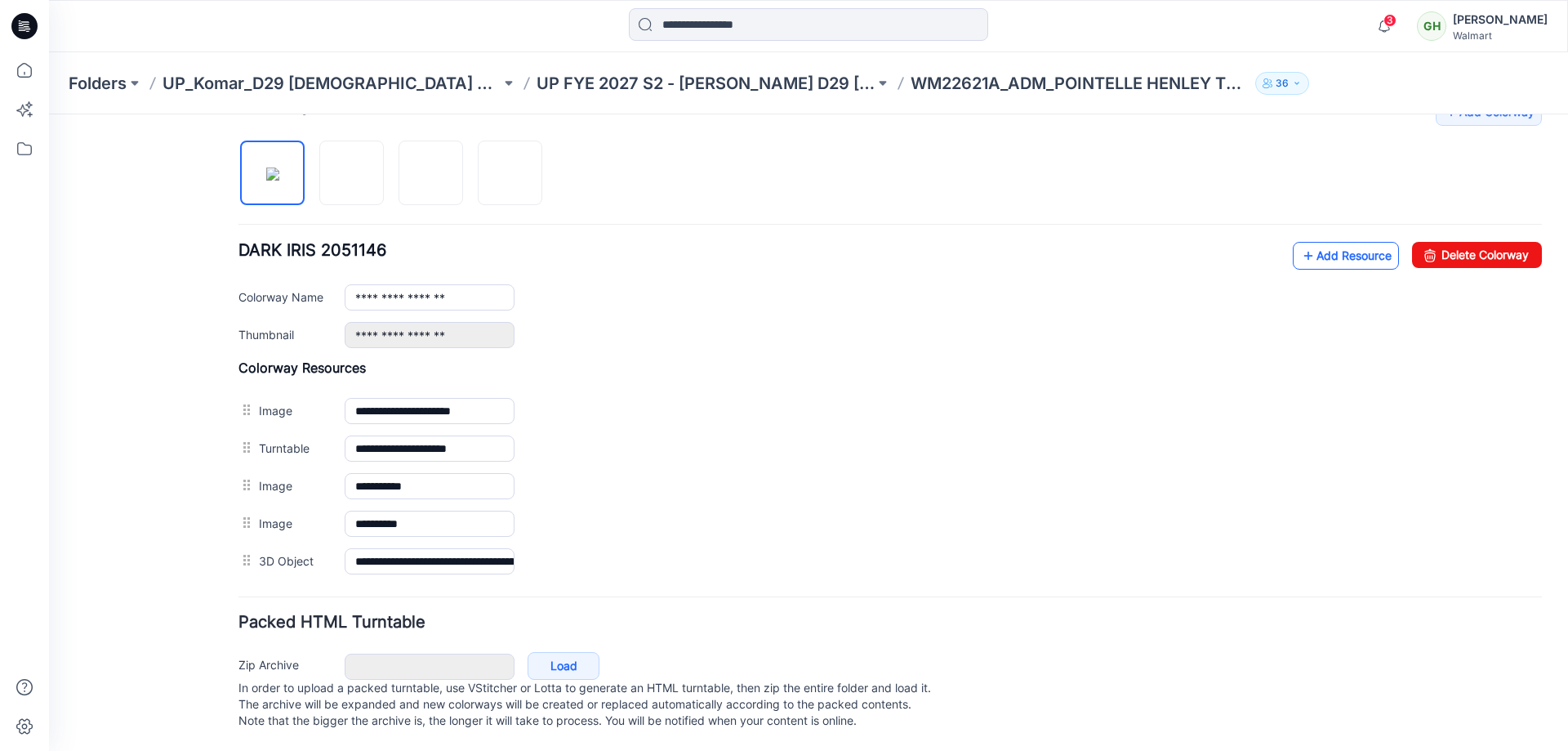
click at [1341, 241] on link "Add Resource" at bounding box center [1346, 255] width 106 height 28
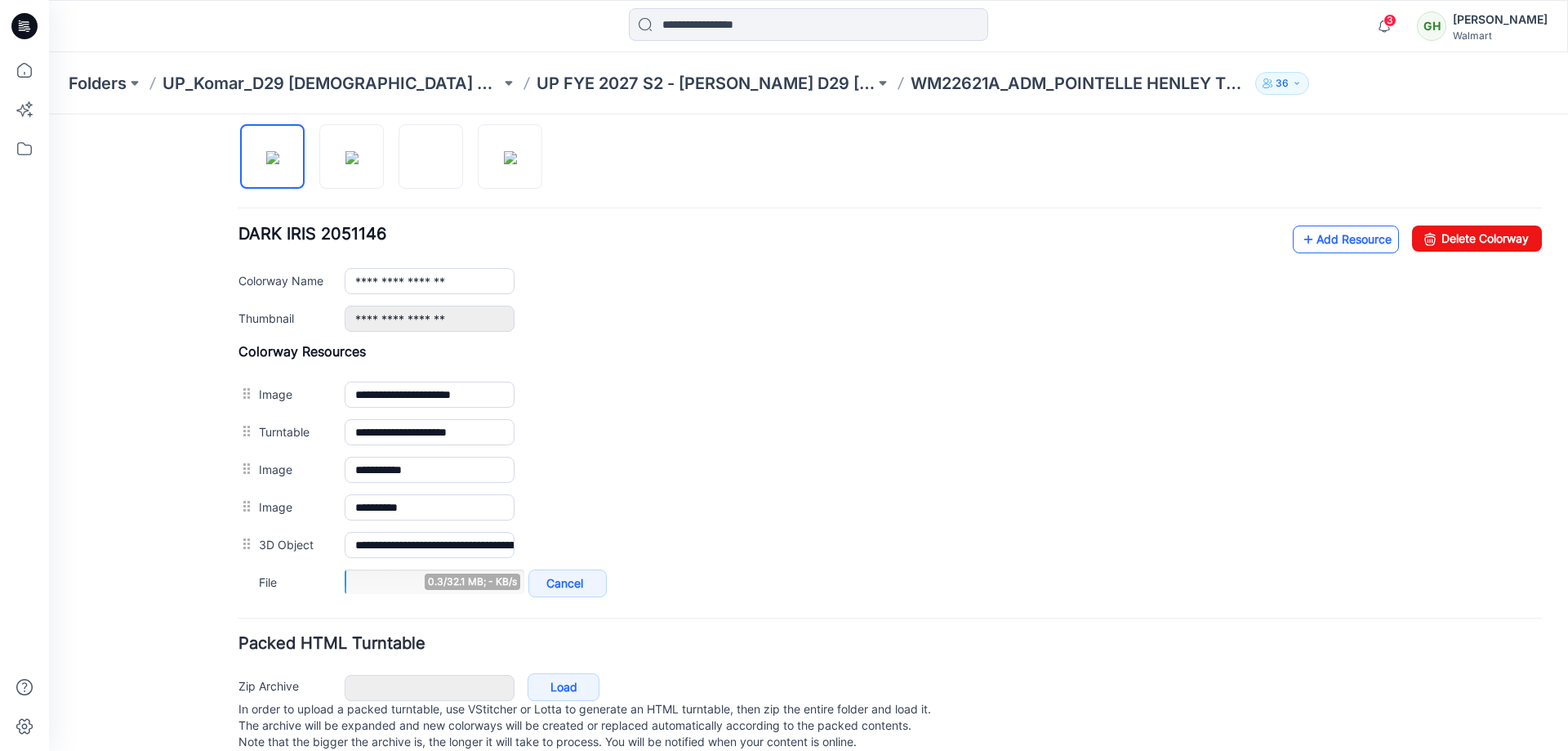
click at [1327, 239] on link "Add Resource" at bounding box center [1346, 239] width 106 height 28
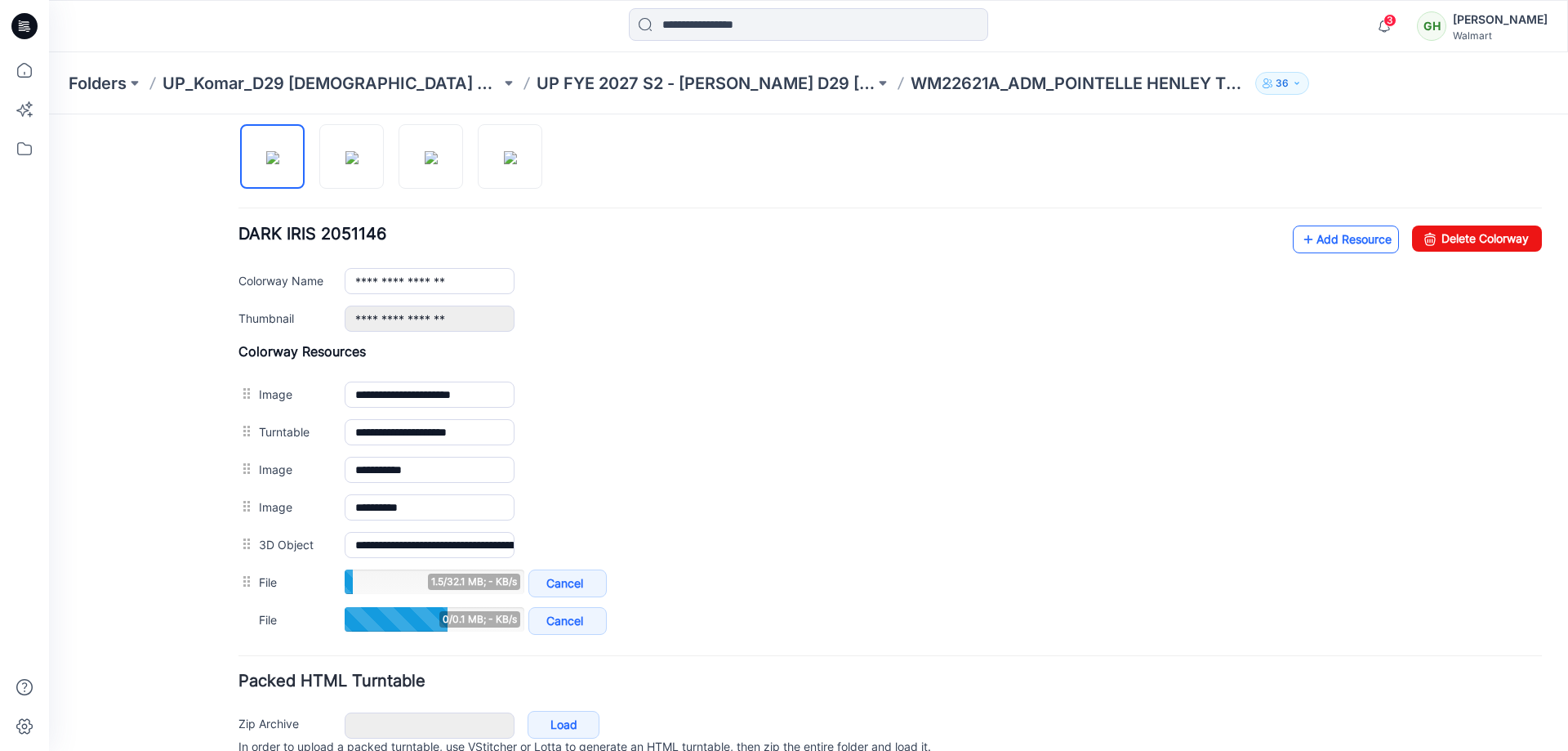
click at [1302, 246] on icon at bounding box center [1309, 239] width 17 height 26
click at [1324, 239] on link "Add Resource" at bounding box center [1346, 239] width 106 height 28
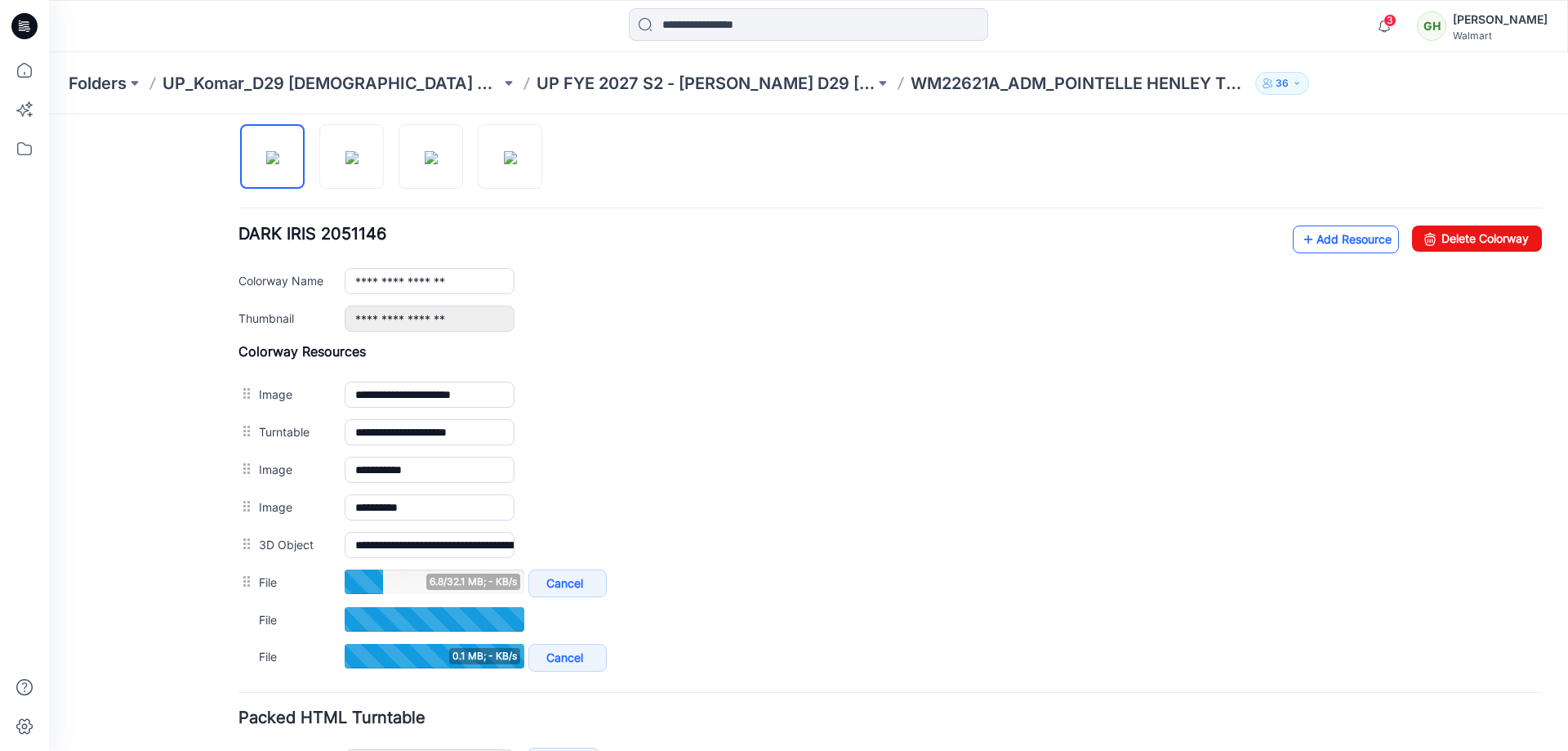
click at [1309, 239] on link "Add Resource" at bounding box center [1346, 239] width 106 height 28
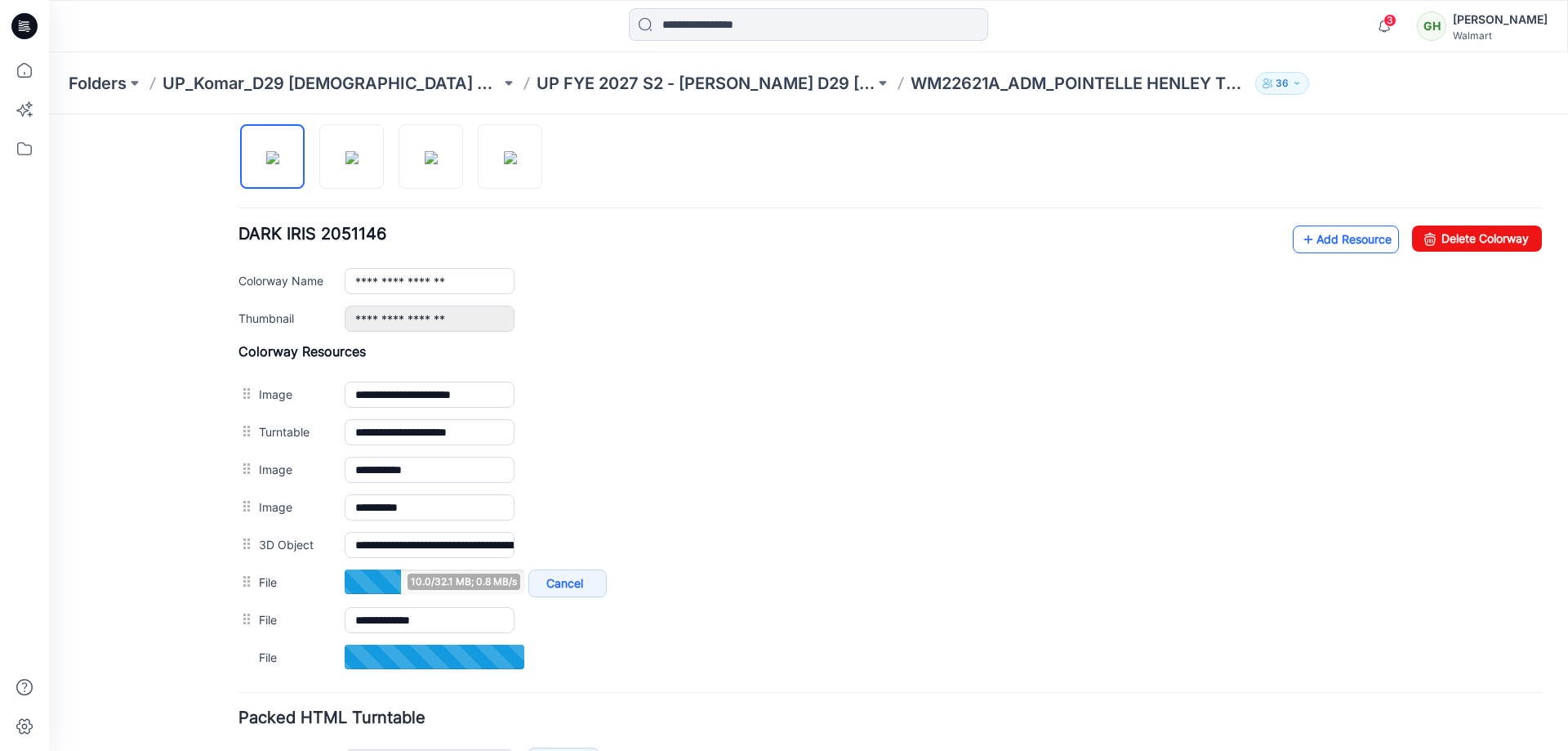
click at [1334, 248] on link "Add Resource" at bounding box center [1346, 239] width 106 height 28
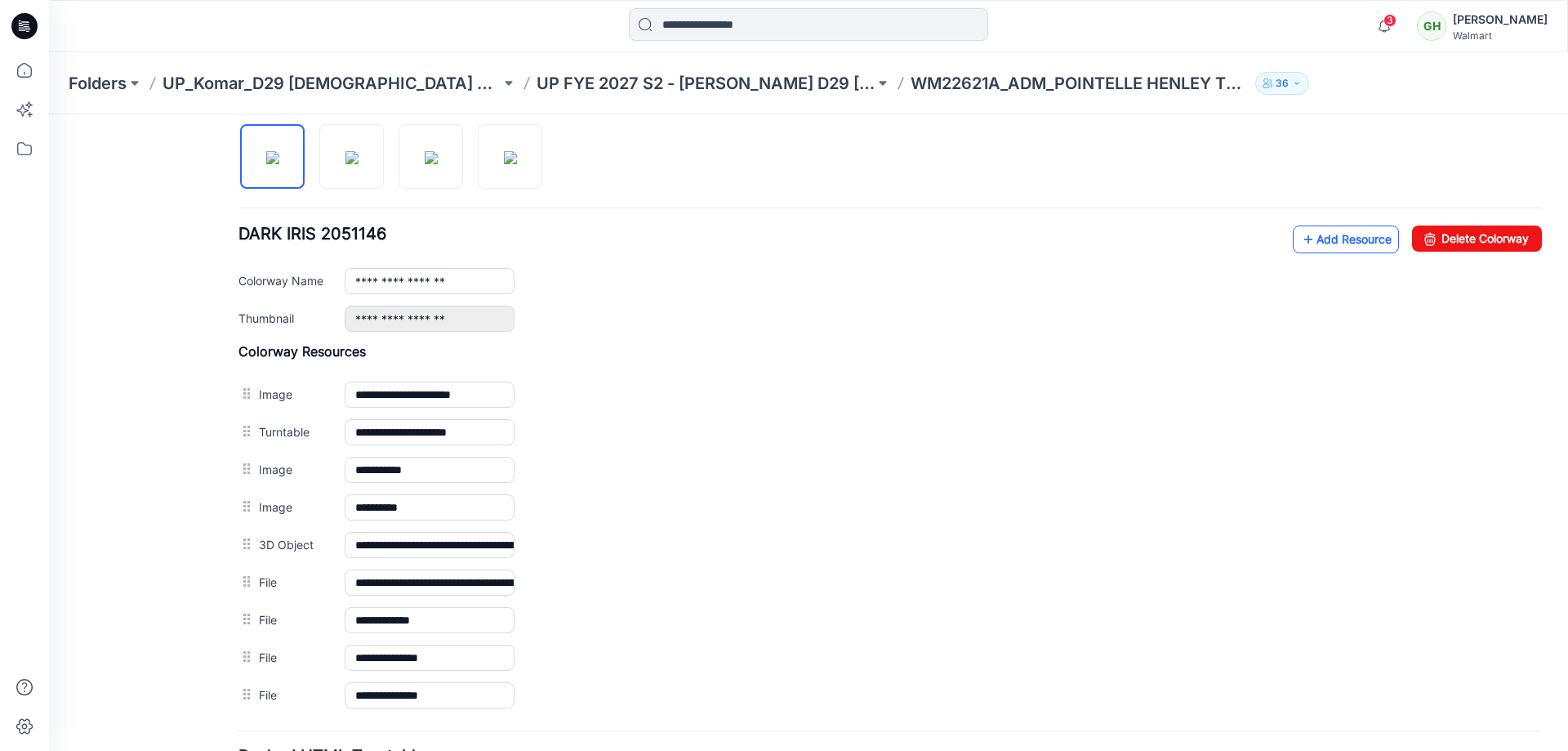
click at [1322, 237] on link "Add Resource" at bounding box center [1346, 239] width 106 height 28
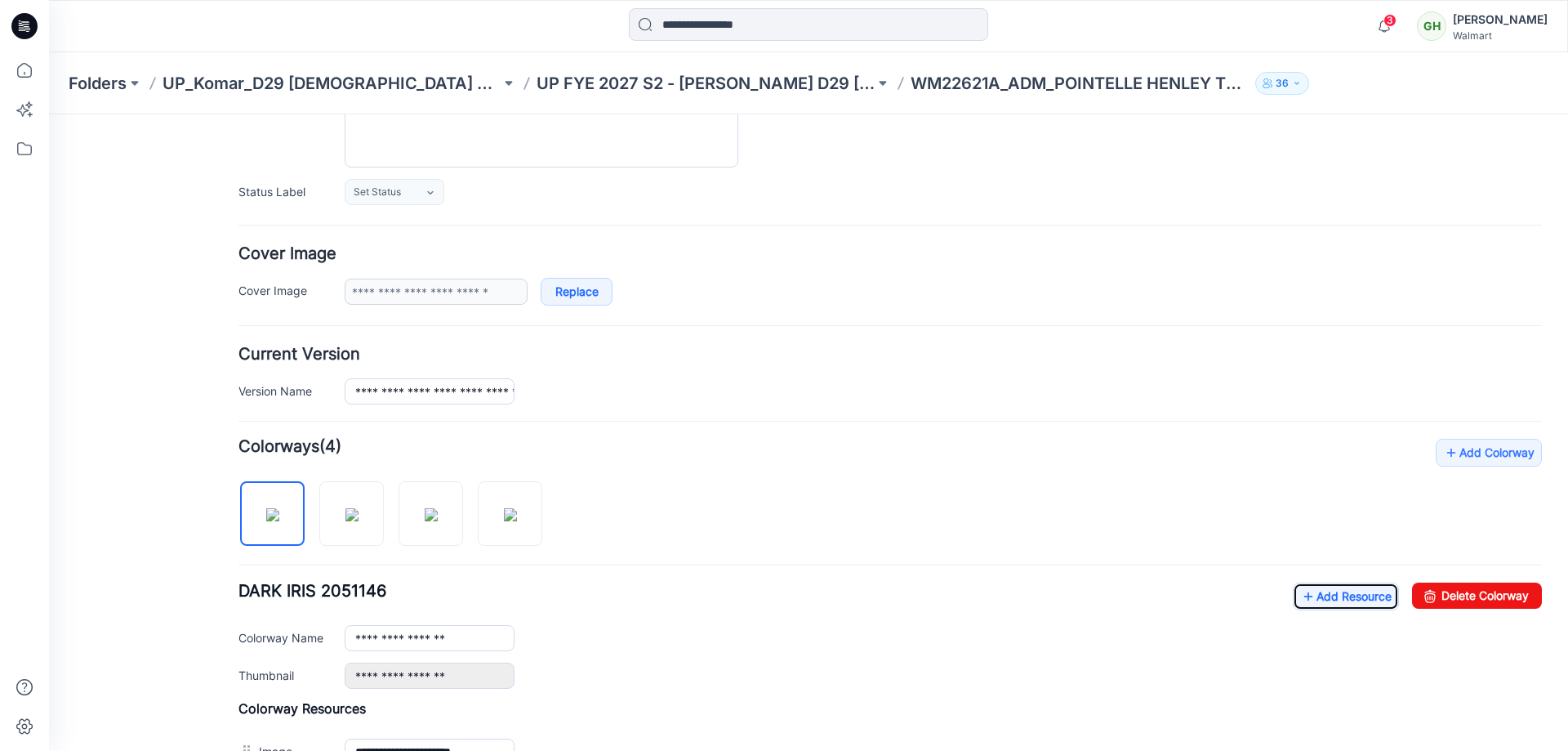
scroll to position [0, 0]
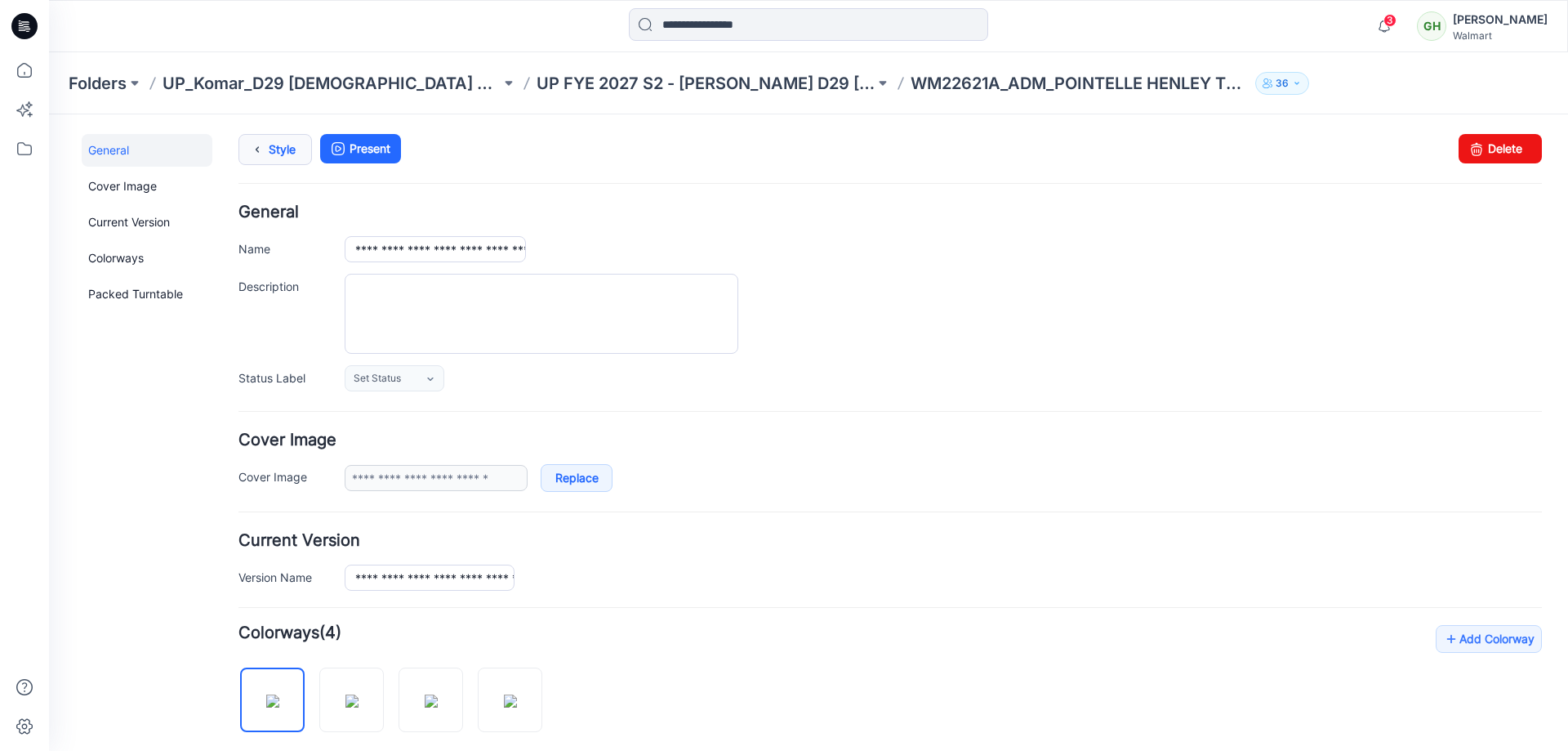
click at [280, 147] on link "Style" at bounding box center [275, 149] width 74 height 31
